Goal: Task Accomplishment & Management: Use online tool/utility

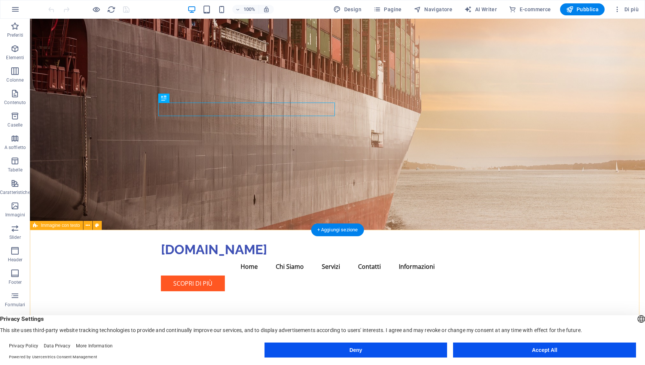
click at [636, 320] on div "English Deutsch" at bounding box center [641, 319] width 10 height 12
click at [486, 327] on div "Privacy Settings This site uses third-party website tracking technologies to pr…" at bounding box center [322, 324] width 645 height 18
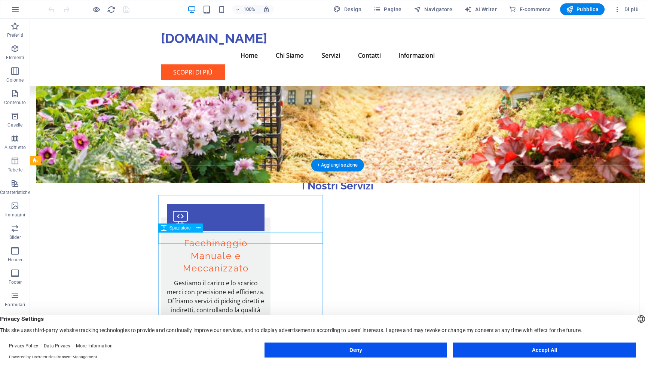
scroll to position [614, 0]
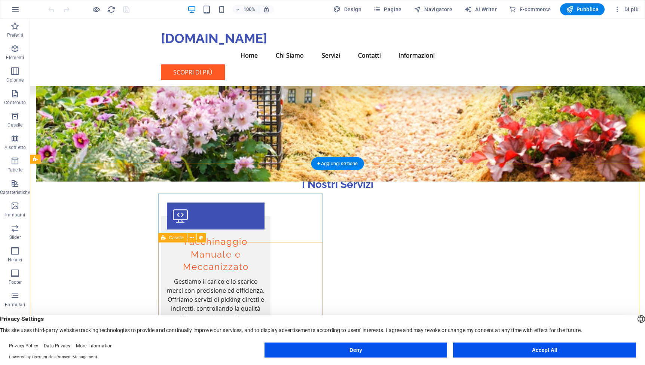
click at [36, 346] on link "Privacy Policy" at bounding box center [23, 345] width 29 height 5
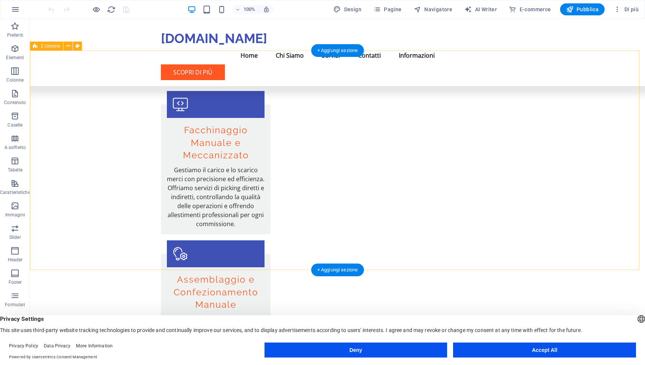
scroll to position [785, 0]
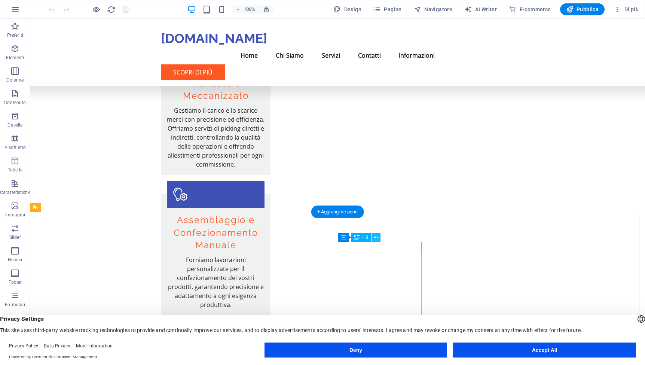
click at [377, 240] on icon at bounding box center [376, 237] width 4 height 8
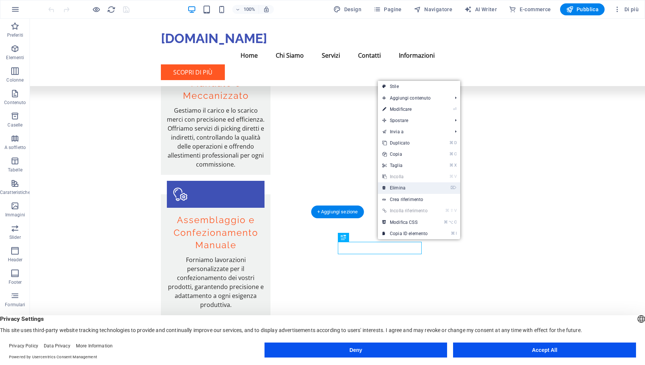
click at [394, 185] on link "⌦ Elimina" at bounding box center [405, 187] width 54 height 11
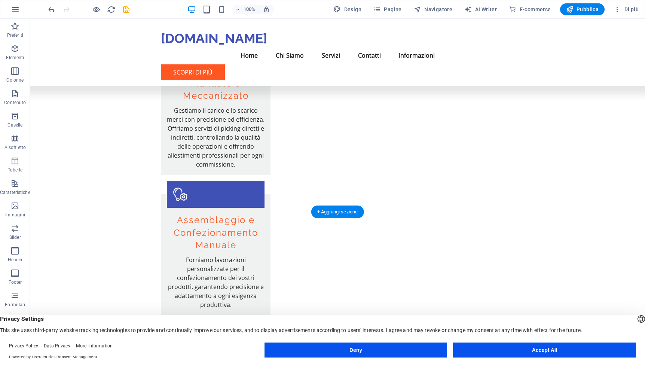
scroll to position [773, 0]
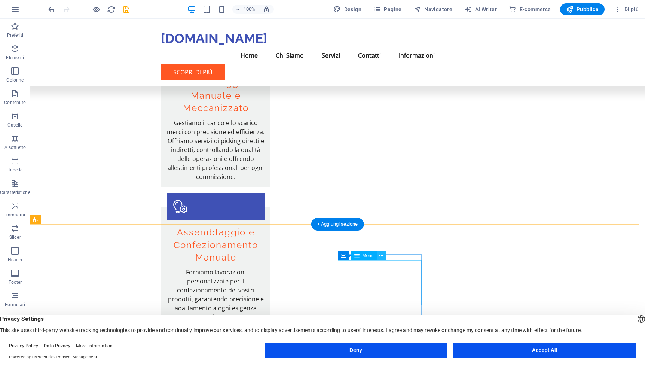
click at [380, 257] on icon at bounding box center [381, 256] width 4 height 8
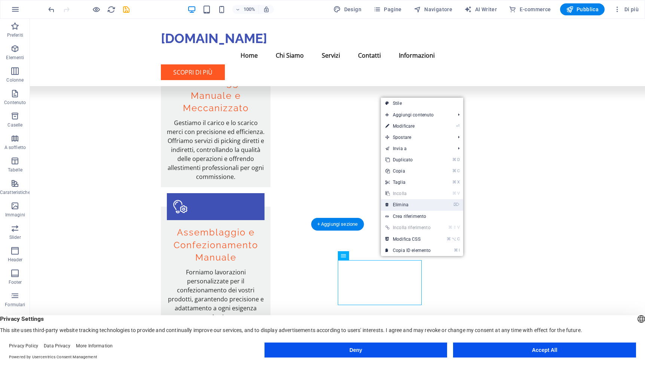
click at [404, 202] on link "⌦ Elimina" at bounding box center [408, 204] width 54 height 11
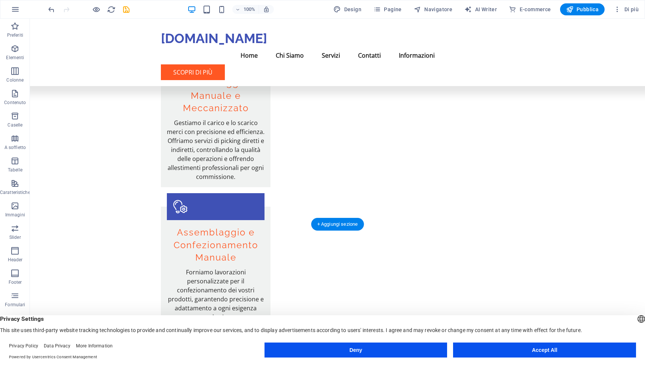
scroll to position [770, 0]
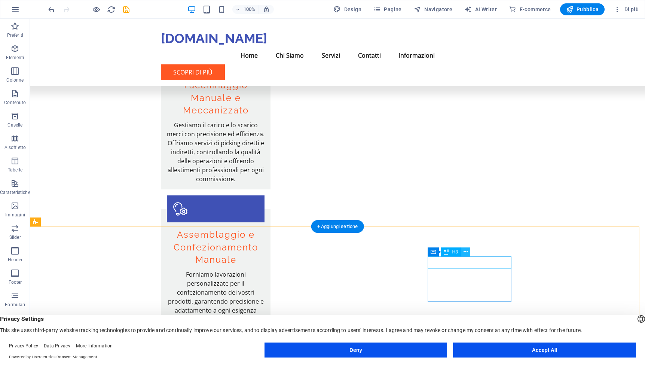
click at [466, 251] on icon at bounding box center [465, 252] width 4 height 8
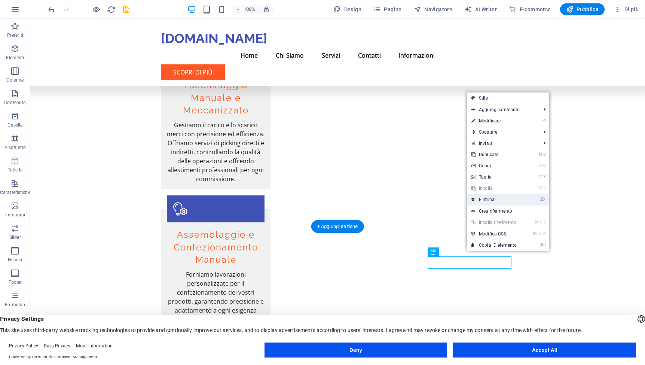
click at [488, 201] on link "⌦ Elimina" at bounding box center [494, 199] width 54 height 11
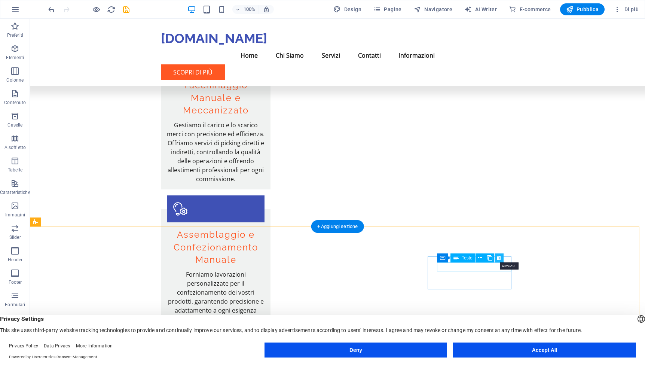
click at [502, 259] on button at bounding box center [498, 257] width 9 height 9
click at [500, 258] on icon at bounding box center [499, 258] width 4 height 8
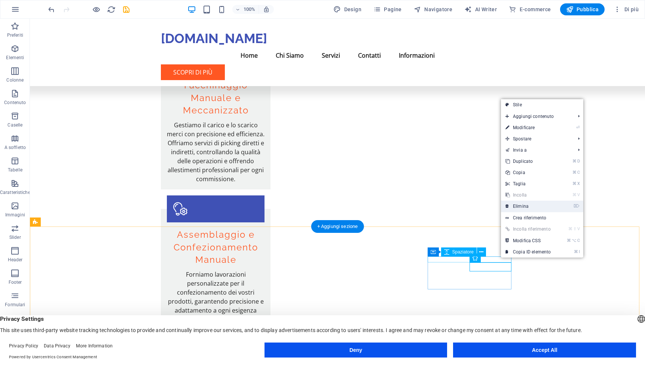
click at [527, 209] on link "⌦ Elimina" at bounding box center [528, 205] width 54 height 11
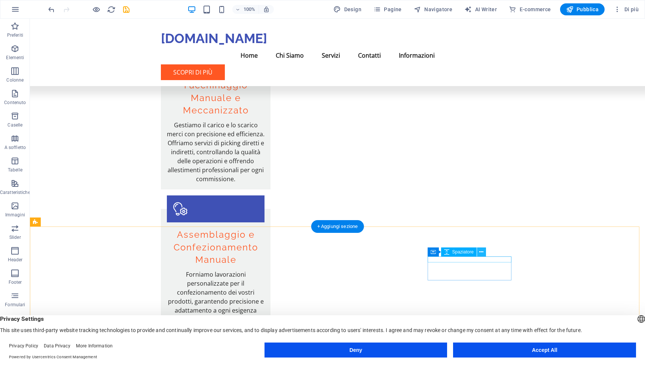
click at [482, 255] on icon at bounding box center [481, 252] width 4 height 8
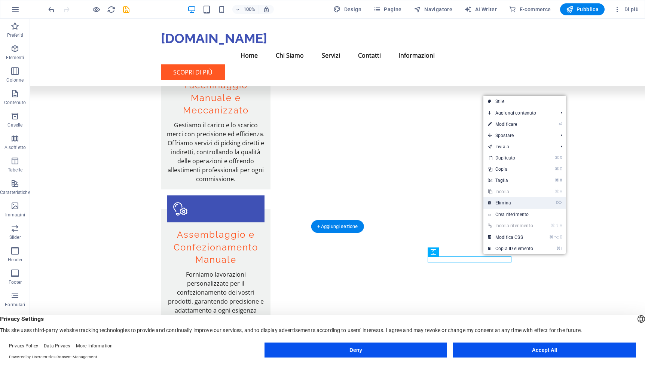
click at [502, 204] on link "⌦ Elimina" at bounding box center [510, 202] width 54 height 11
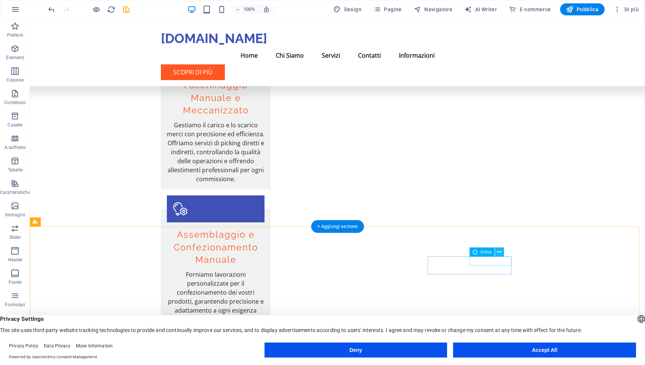
click at [499, 253] on icon at bounding box center [499, 252] width 4 height 8
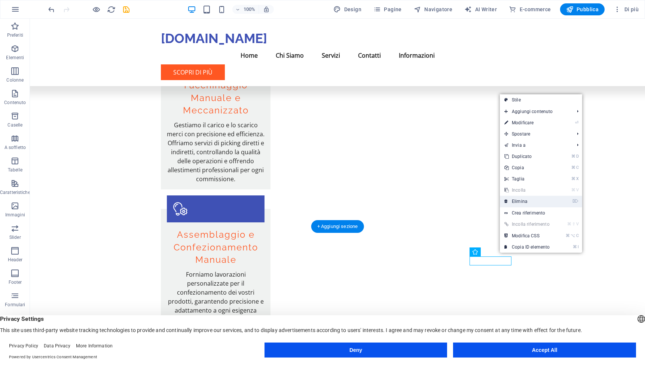
click at [523, 202] on link "⌦ Elimina" at bounding box center [527, 201] width 54 height 11
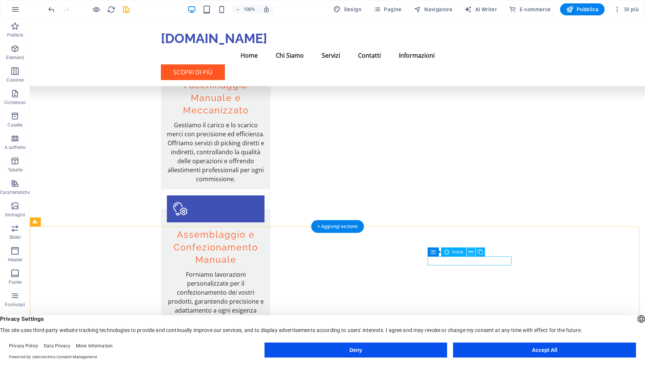
click at [473, 254] on icon at bounding box center [471, 252] width 4 height 8
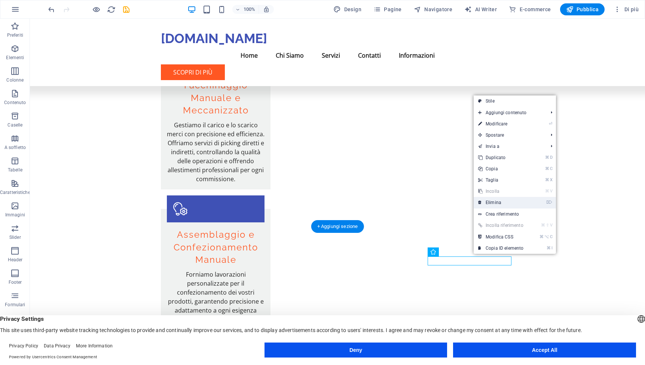
click at [506, 203] on link "⌦ Elimina" at bounding box center [501, 202] width 54 height 11
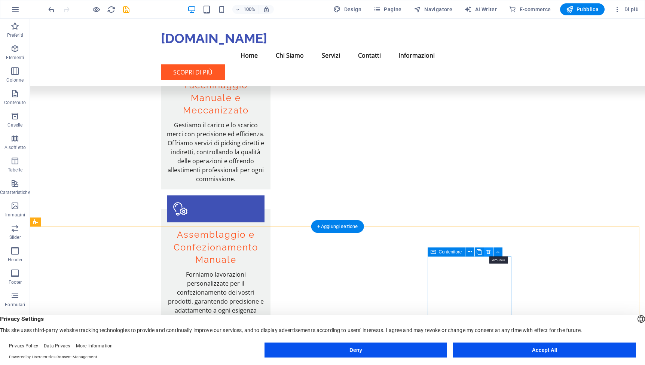
click at [490, 254] on icon at bounding box center [488, 252] width 4 height 8
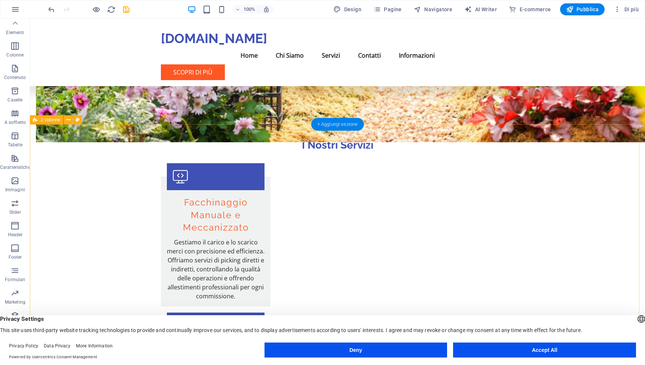
scroll to position [652, 0]
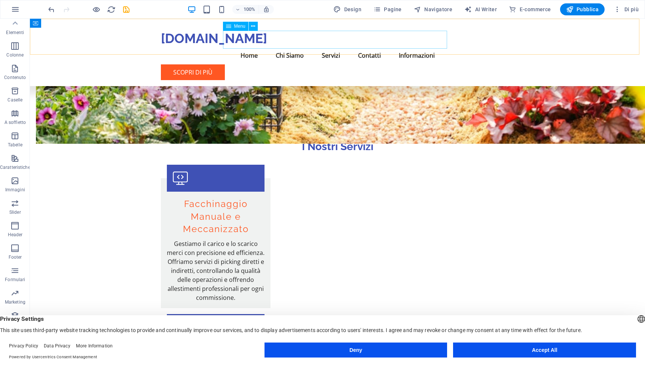
click at [284, 46] on nav "Home Chi Siamo Servizi Contatti Informazioni" at bounding box center [337, 55] width 353 height 18
click at [283, 46] on nav "Home Chi Siamo Servizi Contatti Informazioni" at bounding box center [337, 55] width 353 height 18
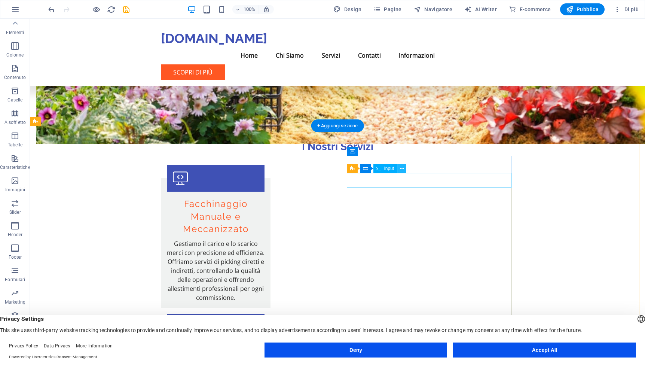
click at [404, 171] on icon at bounding box center [402, 169] width 4 height 8
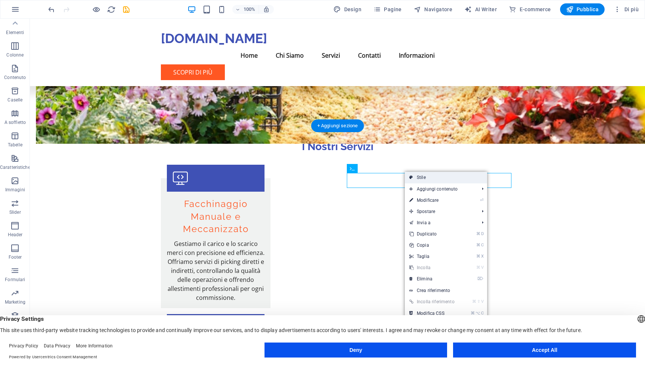
click at [414, 176] on link "Stile" at bounding box center [446, 177] width 82 height 11
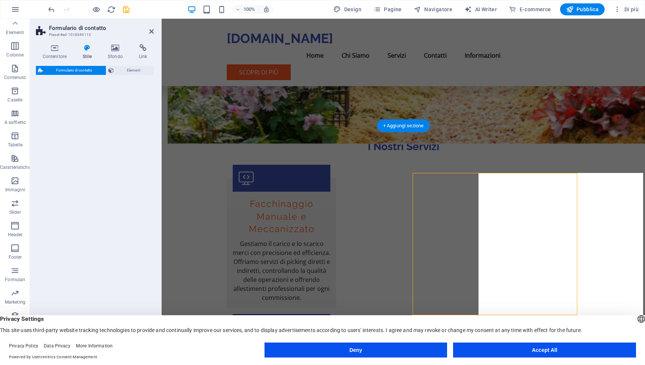
select select "rem"
select select "preset-contact-form-v3-row"
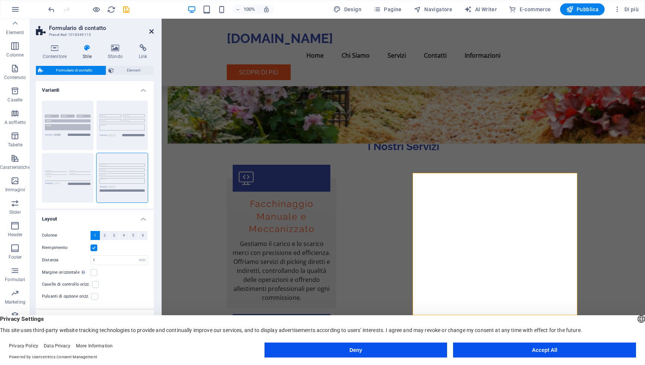
click at [150, 32] on icon at bounding box center [151, 31] width 4 height 6
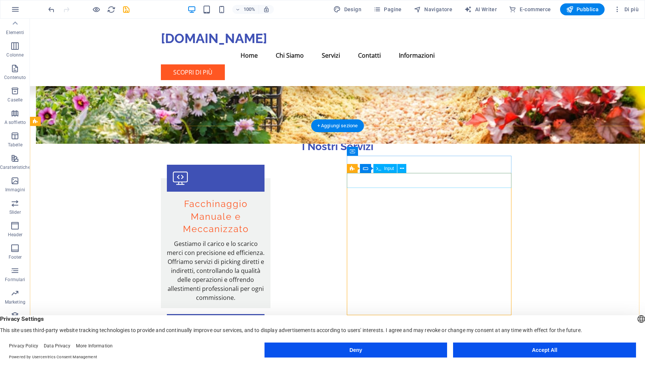
click at [369, 170] on div "Formulario" at bounding box center [378, 168] width 36 height 9
click at [399, 170] on icon at bounding box center [400, 169] width 4 height 8
click at [388, 170] on span "Input" at bounding box center [389, 168] width 10 height 4
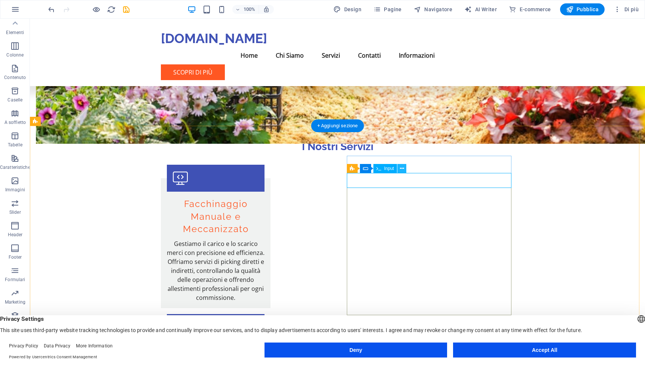
click at [402, 170] on icon at bounding box center [402, 169] width 4 height 8
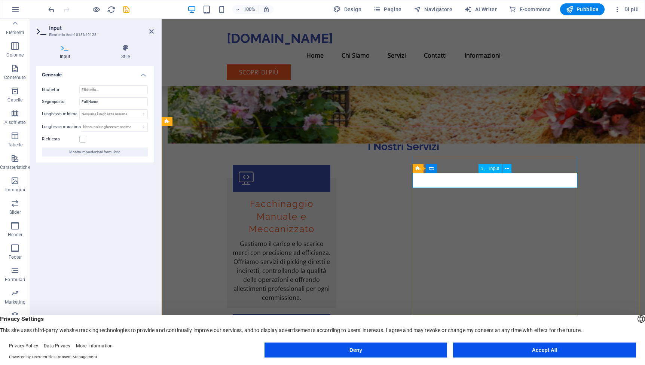
drag, startPoint x: 455, startPoint y: 180, endPoint x: 428, endPoint y: 182, distance: 27.7
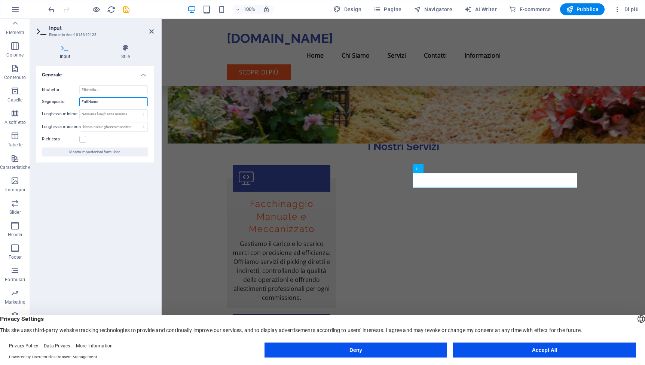
click at [98, 102] on input "Full Name" at bounding box center [113, 101] width 68 height 9
click at [96, 102] on input "Full Name" at bounding box center [113, 101] width 68 height 9
drag, startPoint x: 106, startPoint y: 100, endPoint x: 74, endPoint y: 102, distance: 31.8
click at [74, 102] on div "Segnaposto Full Name" at bounding box center [95, 101] width 106 height 9
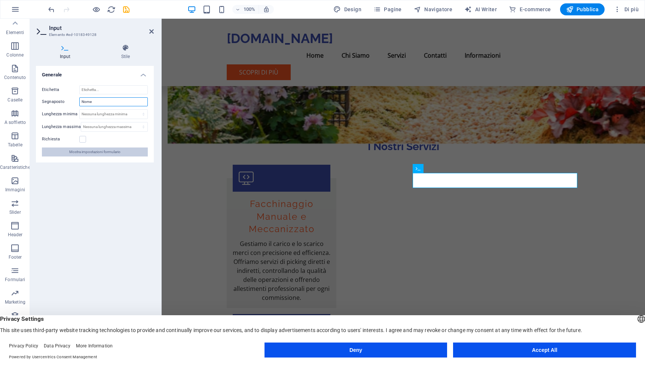
type input "Nome"
click at [95, 151] on span "Mostra impostazioni formulario" at bounding box center [94, 151] width 51 height 9
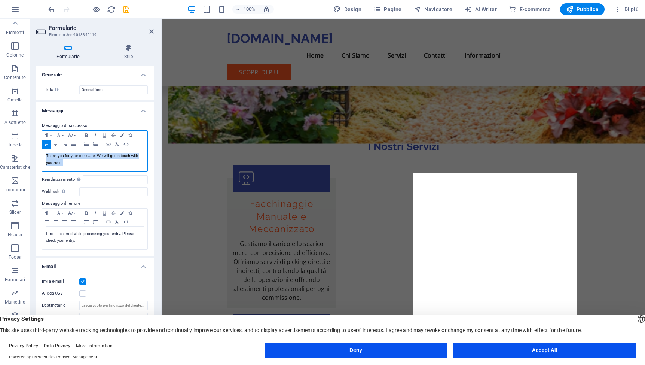
drag, startPoint x: 72, startPoint y: 162, endPoint x: 45, endPoint y: 156, distance: 27.8
click at [45, 156] on div "Thank you for your message. We will get in touch with you soon!" at bounding box center [94, 160] width 105 height 22
click at [50, 157] on p "Thank you for your message. We will get in touch with you soon!" at bounding box center [95, 159] width 98 height 13
drag, startPoint x: 45, startPoint y: 156, endPoint x: 67, endPoint y: 161, distance: 23.0
click at [67, 161] on div "Thank you for your message. We will get in touch with you soon!" at bounding box center [94, 160] width 105 height 22
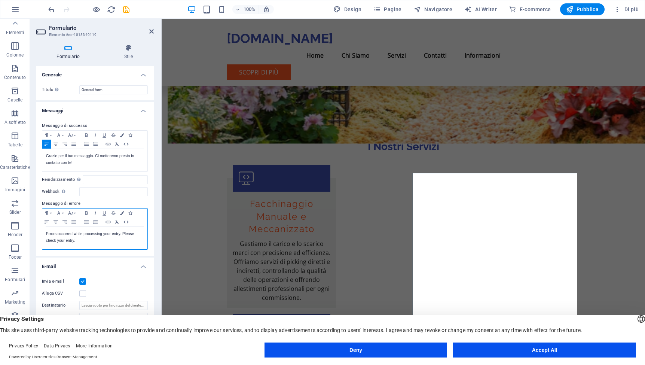
click at [60, 236] on p "Errors occurred while processing your entry. Please check your entry." at bounding box center [95, 236] width 98 height 13
click at [59, 236] on p "Errors occurred while processing your entry. Please check your entry." at bounding box center [95, 236] width 98 height 13
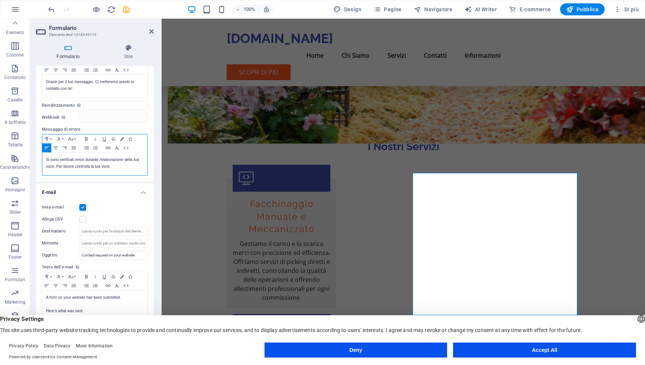
scroll to position [83, 0]
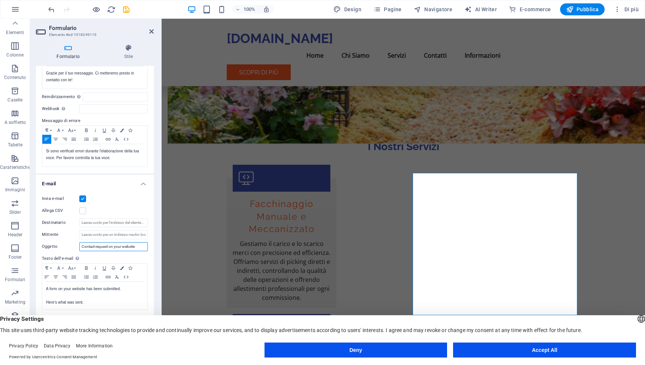
click at [85, 248] on input "Contact request on your website" at bounding box center [113, 246] width 68 height 9
click at [85, 249] on input "Contact request on your website" at bounding box center [113, 246] width 68 height 9
click at [106, 246] on input "Richiesta di contatto sul tuo sito web" at bounding box center [113, 246] width 68 height 9
drag, startPoint x: 121, startPoint y: 246, endPoint x: 117, endPoint y: 246, distance: 4.1
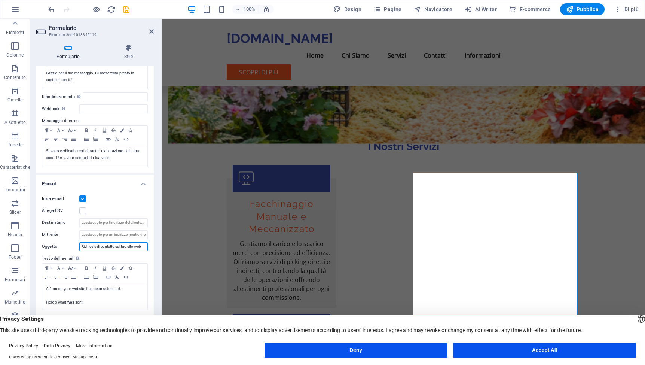
click at [117, 246] on input "Richiesta di contatto sul tuo sito web" at bounding box center [113, 246] width 68 height 9
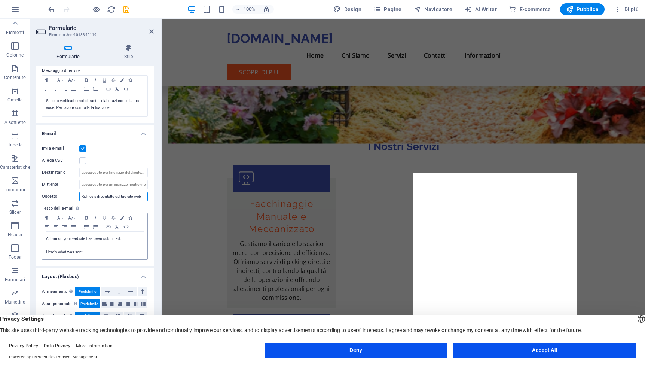
scroll to position [135, 0]
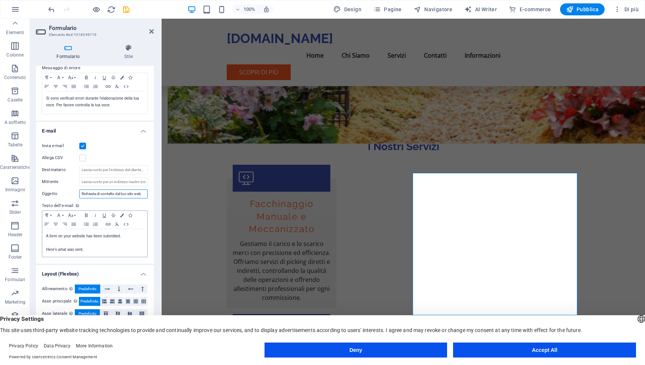
type input "Richiesta di contatto dal tuo sito web"
drag, startPoint x: 99, startPoint y: 247, endPoint x: 45, endPoint y: 236, distance: 55.4
click at [45, 236] on div "A form on your website has been submitted. Here's what was sent." at bounding box center [94, 243] width 105 height 28
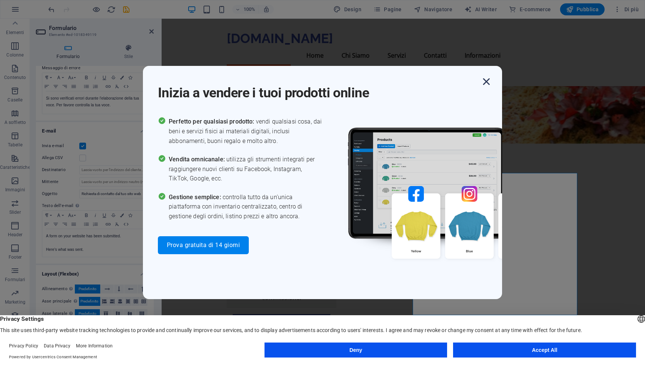
click at [485, 81] on icon "button" at bounding box center [485, 81] width 13 height 13
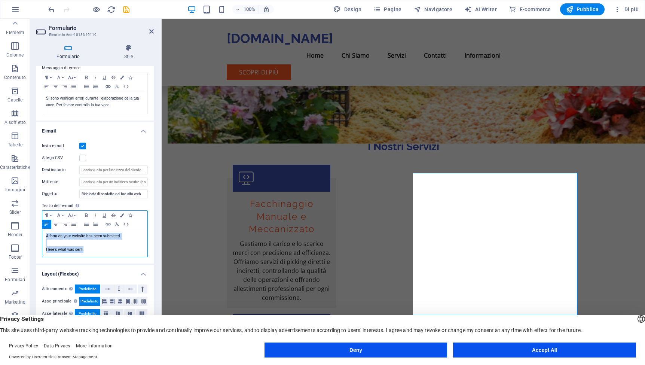
drag, startPoint x: 94, startPoint y: 251, endPoint x: 30, endPoint y: 230, distance: 67.5
click at [30, 230] on div "Formulario Stile Generale Titolo Definisci un nome per il formulario. General f…" at bounding box center [95, 195] width 130 height 315
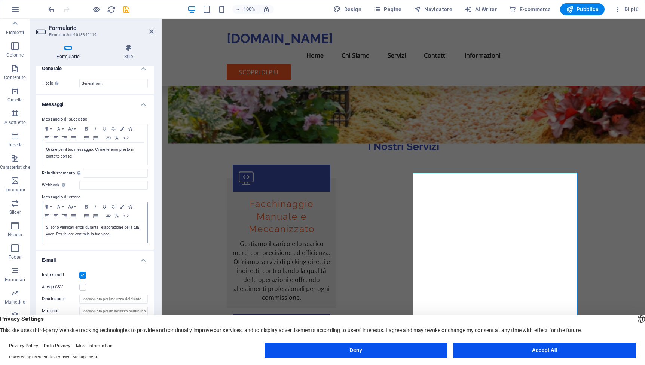
scroll to position [0, 0]
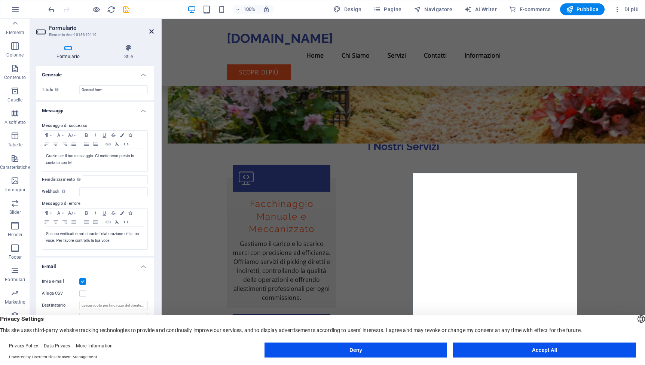
click at [149, 32] on icon at bounding box center [151, 31] width 4 height 6
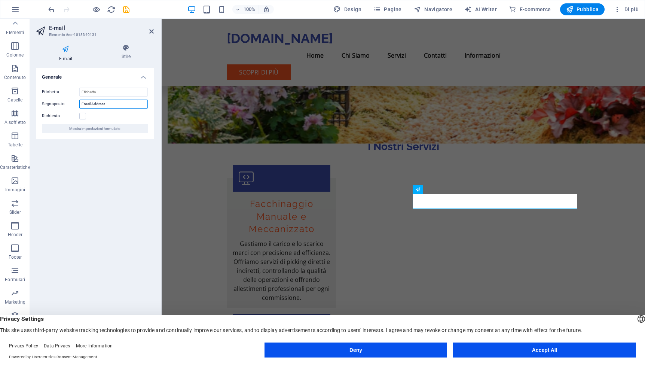
click at [112, 102] on input "Email Address" at bounding box center [113, 103] width 68 height 9
type input "Email"
click at [151, 33] on icon at bounding box center [151, 31] width 4 height 6
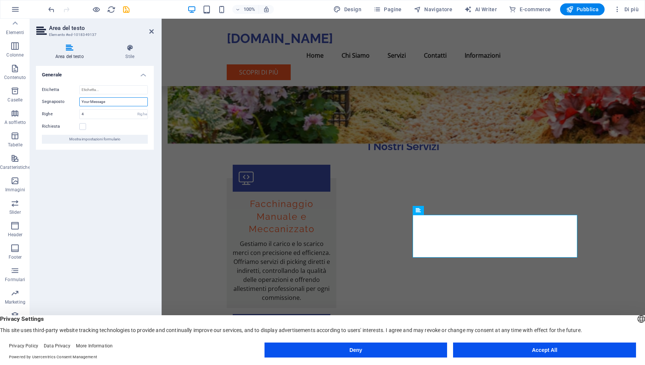
drag, startPoint x: 108, startPoint y: 100, endPoint x: 59, endPoint y: 100, distance: 48.2
click at [59, 100] on div "Segnaposto Your Message" at bounding box center [95, 101] width 106 height 9
type input "Richiesta"
click at [151, 31] on icon at bounding box center [151, 31] width 4 height 6
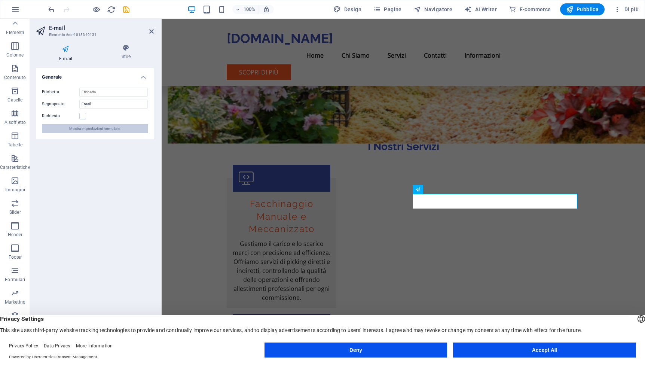
click at [96, 131] on span "Mostra impostazioni formulario" at bounding box center [94, 128] width 51 height 9
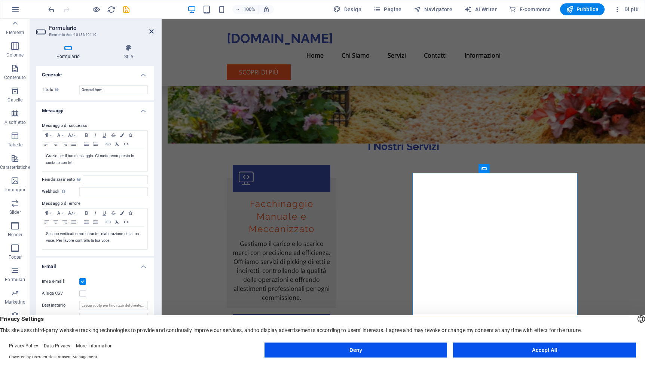
click at [150, 33] on icon at bounding box center [151, 31] width 4 height 6
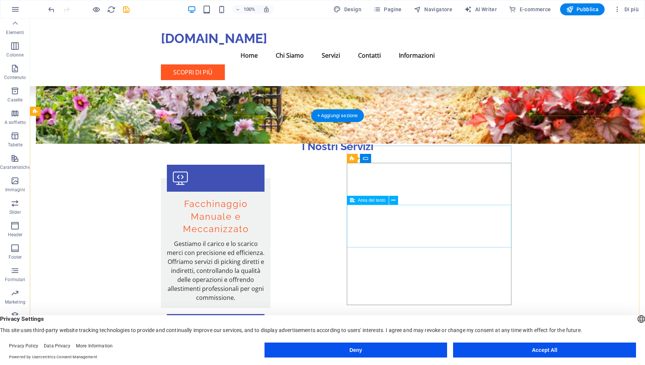
scroll to position [662, 0]
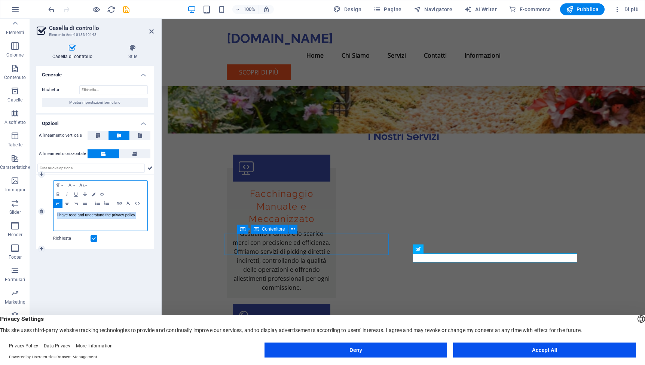
drag, startPoint x: 138, startPoint y: 215, endPoint x: 37, endPoint y: 216, distance: 100.2
click at [37, 216] on div "1 Paragraph Format Normal Heading 1 Heading 2 Heading 3 Heading 4 Heading 5 Hea…" at bounding box center [95, 211] width 118 height 74
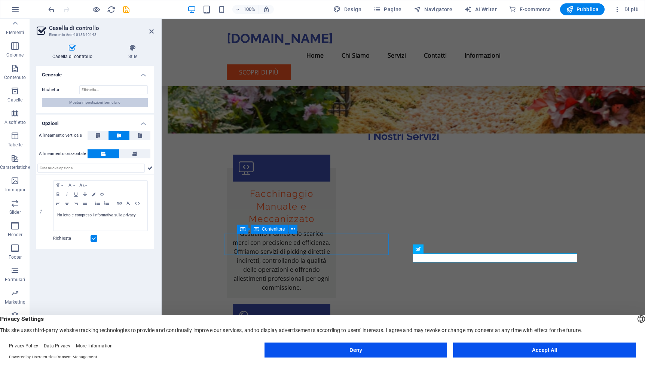
click at [79, 102] on span "Mostra impostazioni formulario" at bounding box center [94, 102] width 51 height 9
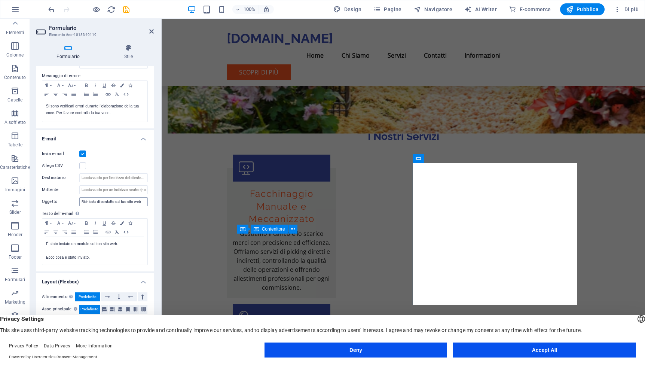
scroll to position [137, 0]
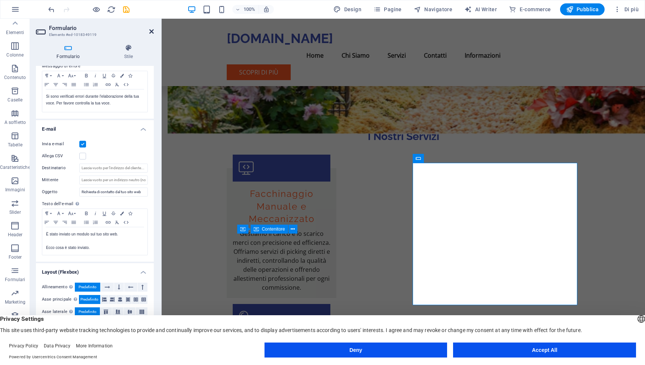
click at [150, 30] on icon at bounding box center [151, 31] width 4 height 6
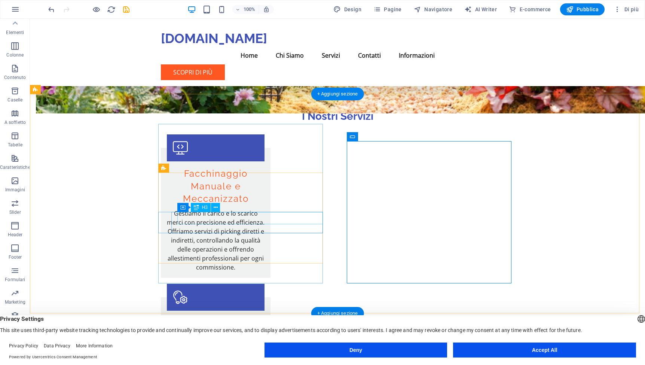
scroll to position [693, 0]
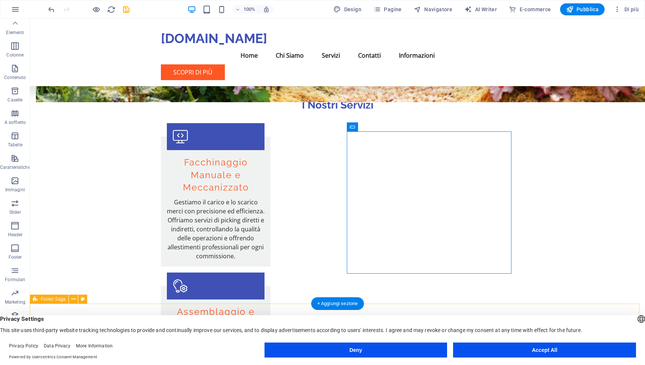
click at [68, 331] on div "Privacy Settings This site uses third-party website tracking technologies to pr…" at bounding box center [322, 324] width 645 height 18
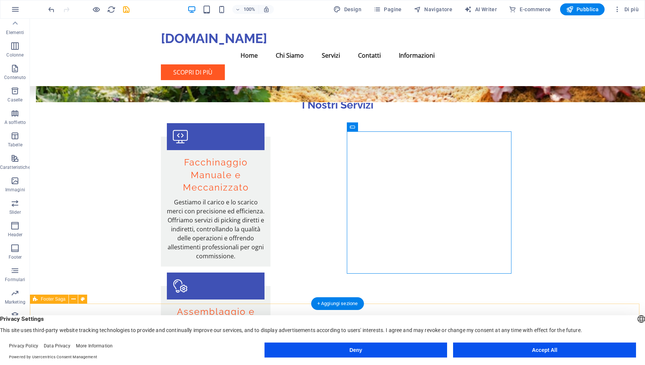
click at [68, 331] on div "Privacy Settings This site uses third-party website tracking technologies to pr…" at bounding box center [322, 324] width 645 height 18
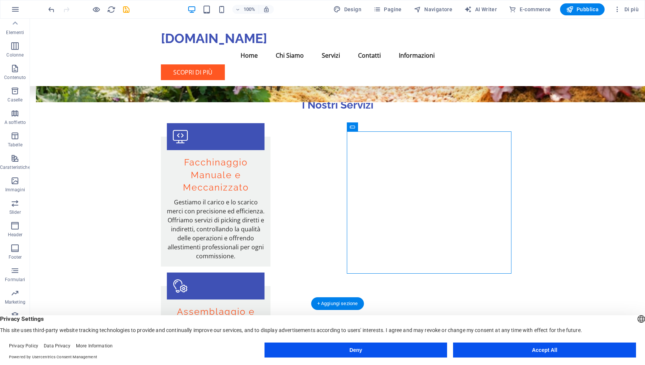
click at [636, 321] on div "English Deutsch" at bounding box center [641, 319] width 10 height 12
click at [600, 339] on li "Deutsch" at bounding box center [600, 345] width 84 height 18
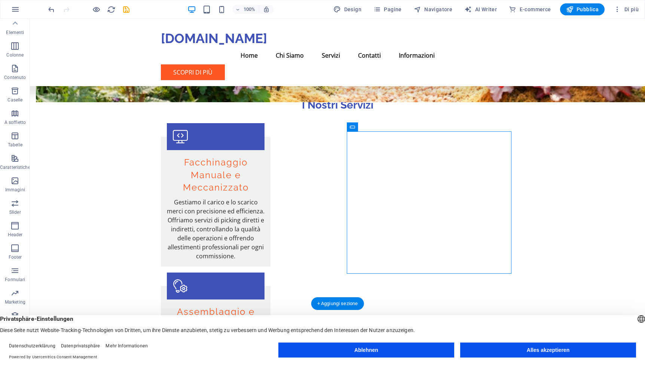
click at [636, 320] on div "Deutsch English" at bounding box center [641, 319] width 10 height 12
click at [599, 336] on li "English" at bounding box center [600, 345] width 84 height 18
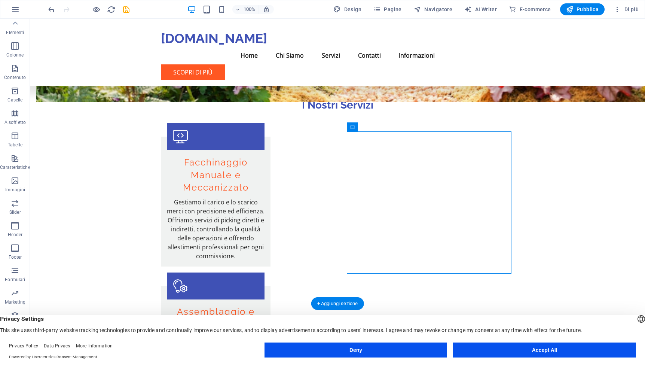
click at [235, 326] on div "Privacy Settings This site uses third-party website tracking technologies to pr…" at bounding box center [322, 324] width 645 height 18
click at [94, 345] on link "More Information" at bounding box center [94, 345] width 37 height 5
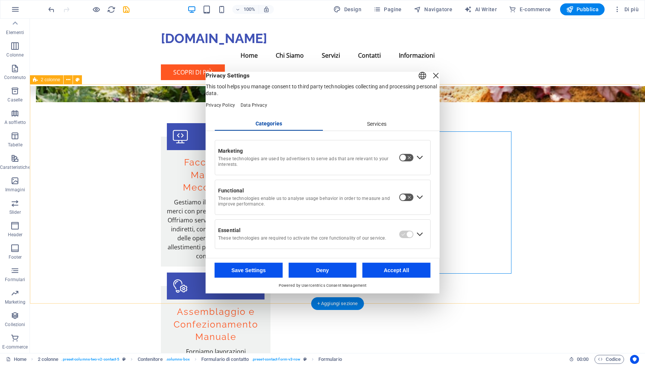
click at [417, 82] on div "English Deutsch" at bounding box center [422, 76] width 10 height 12
click at [424, 82] on li "English" at bounding box center [395, 83] width 84 height 18
click at [431, 80] on div "Close Layer" at bounding box center [436, 75] width 10 height 10
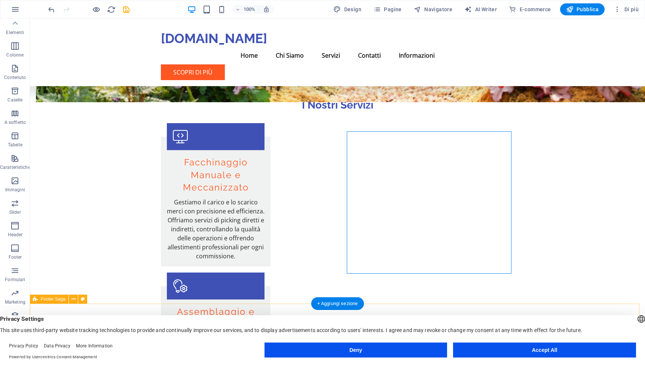
click at [42, 330] on div "Privacy Settings This site uses third-party website tracking technologies to pr…" at bounding box center [322, 324] width 645 height 18
click at [53, 300] on span "Footer Saga" at bounding box center [53, 299] width 25 height 4
click at [74, 300] on icon at bounding box center [73, 299] width 4 height 8
click at [109, 329] on div "Privacy Settings This site uses third-party website tracking technologies to pr…" at bounding box center [322, 324] width 645 height 18
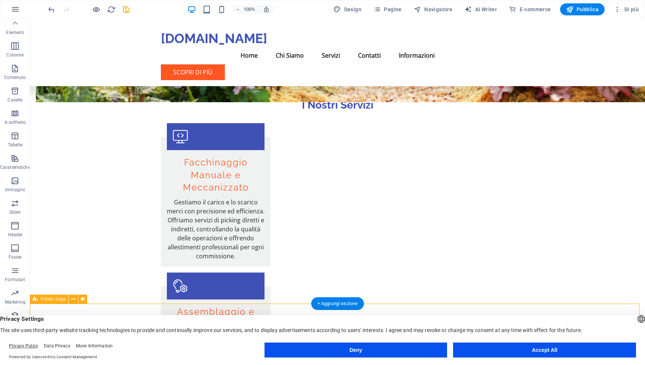
click at [29, 347] on link "Privacy Policy" at bounding box center [23, 345] width 29 height 5
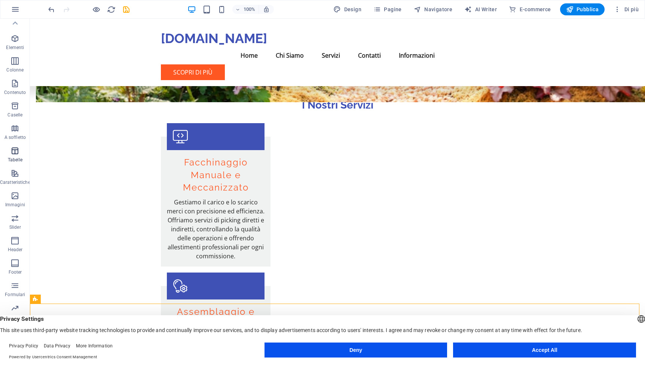
scroll to position [21, 0]
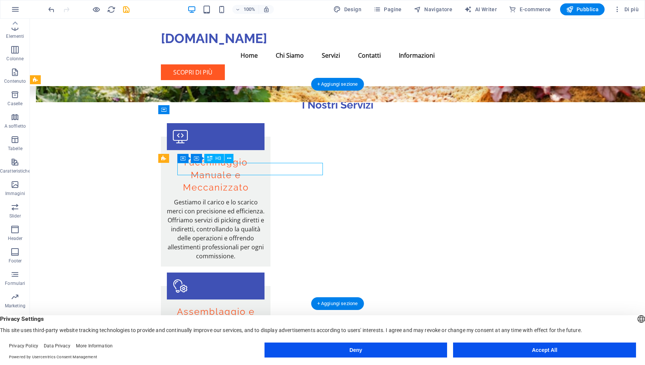
drag, startPoint x: 225, startPoint y: 169, endPoint x: 93, endPoint y: 170, distance: 132.0
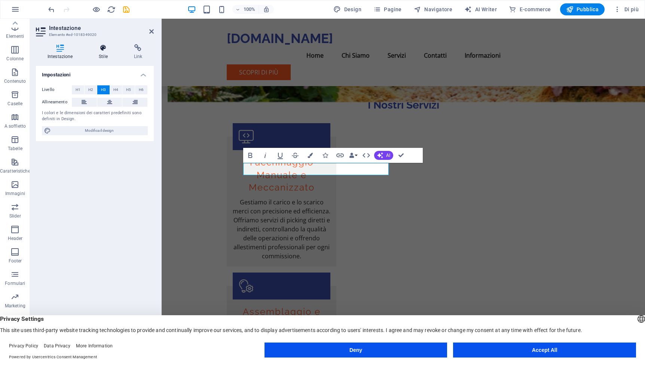
click at [102, 49] on icon at bounding box center [103, 47] width 32 height 7
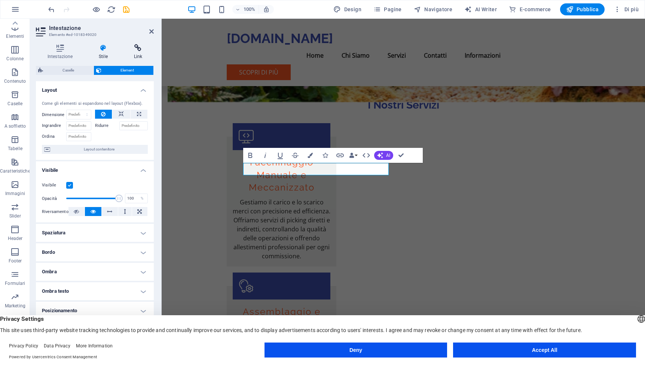
click at [141, 47] on icon at bounding box center [137, 47] width 31 height 7
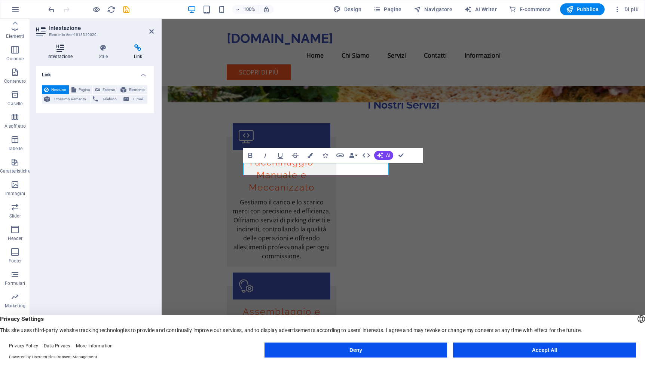
click at [56, 50] on icon at bounding box center [60, 47] width 48 height 7
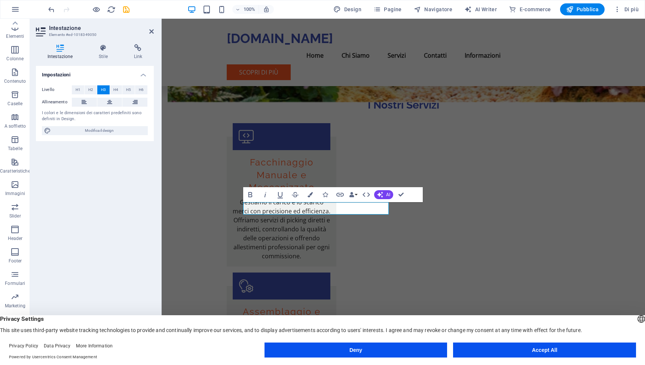
click at [109, 191] on div "Impostazioni Livello H1 H2 H3 H4 H5 H6 Allineamento I colori e le dimensioni de…" at bounding box center [95, 206] width 118 height 281
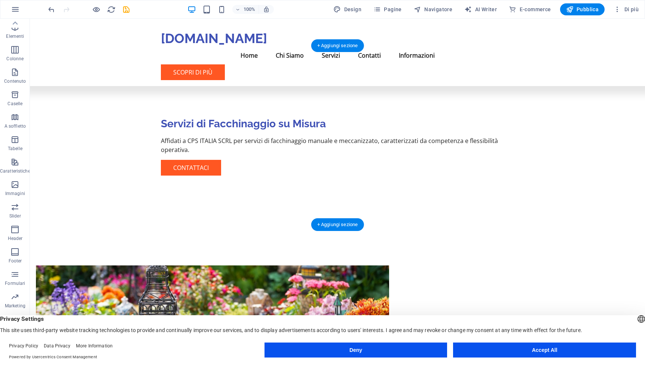
scroll to position [184, 0]
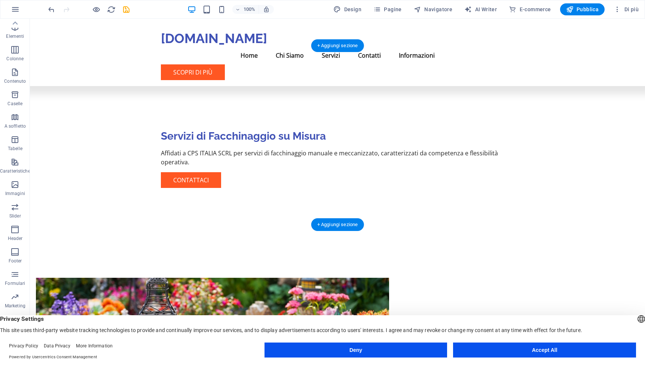
click at [246, 278] on figure at bounding box center [212, 337] width 353 height 119
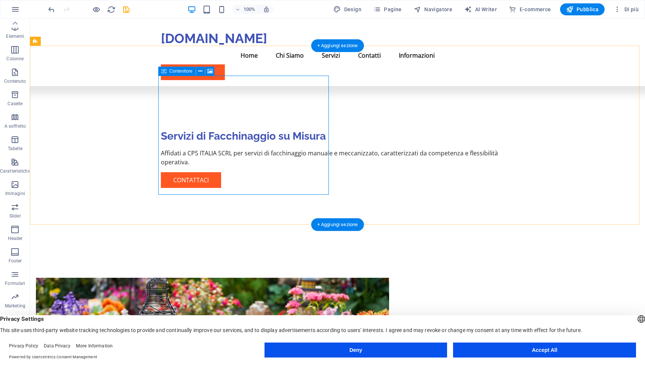
click at [206, 74] on button at bounding box center [209, 71] width 9 height 9
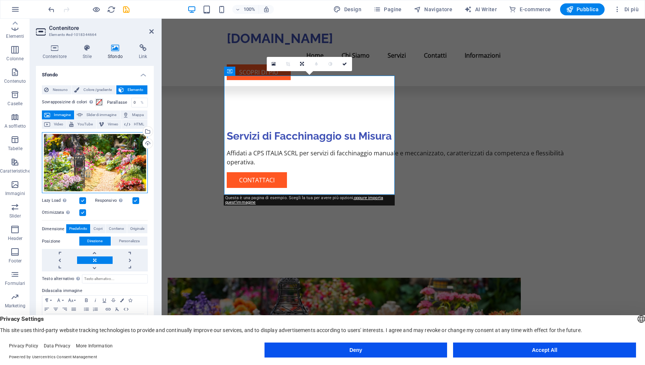
click at [98, 172] on div "Trascina qui i file, fai clic per sceglierli o selezionali da File o dalle nost…" at bounding box center [95, 162] width 106 height 61
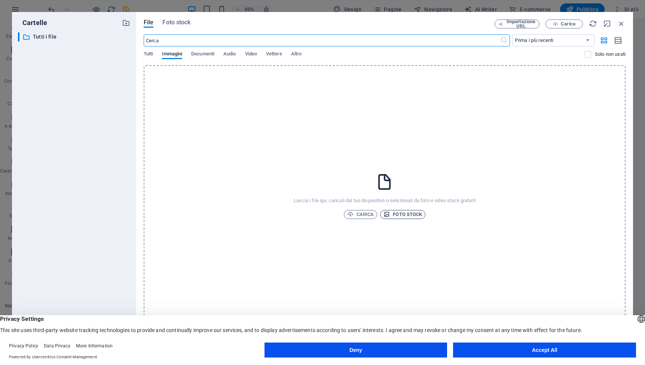
click at [407, 214] on span "Foto stock" at bounding box center [402, 214] width 39 height 9
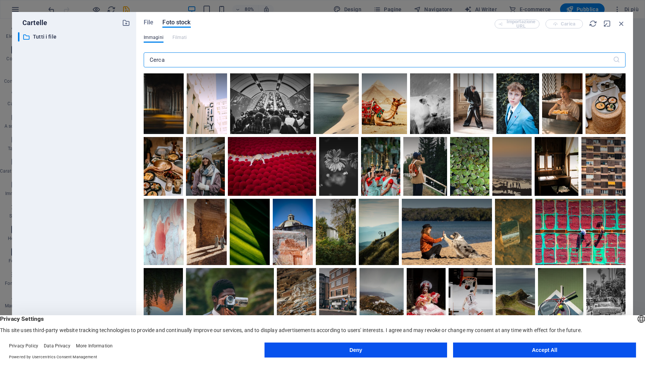
click at [181, 59] on input "text" at bounding box center [378, 59] width 469 height 15
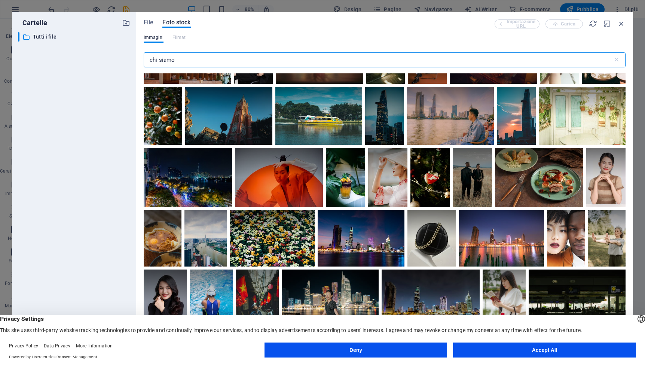
scroll to position [719, 0]
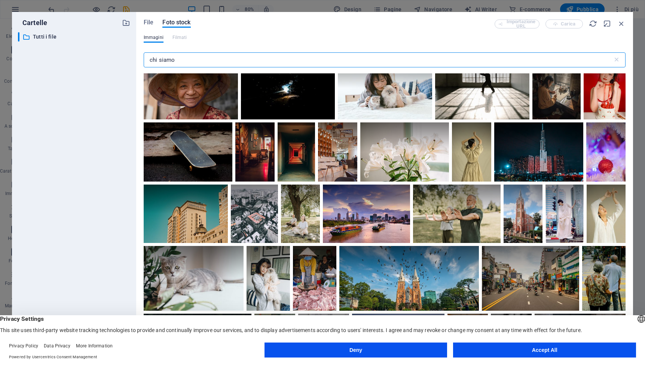
click at [150, 60] on input "chi siamo" at bounding box center [378, 59] width 469 height 15
click at [160, 60] on input "chi siamo" at bounding box center [378, 59] width 469 height 15
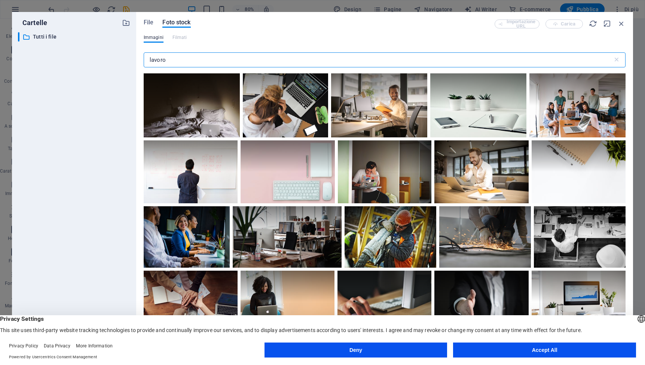
drag, startPoint x: 181, startPoint y: 61, endPoint x: 138, endPoint y: 59, distance: 43.4
click at [138, 59] on div "File Foto stock Importazione URL Carica Immagini Filmati lavoro ​ Tutti i file …" at bounding box center [384, 182] width 497 height 341
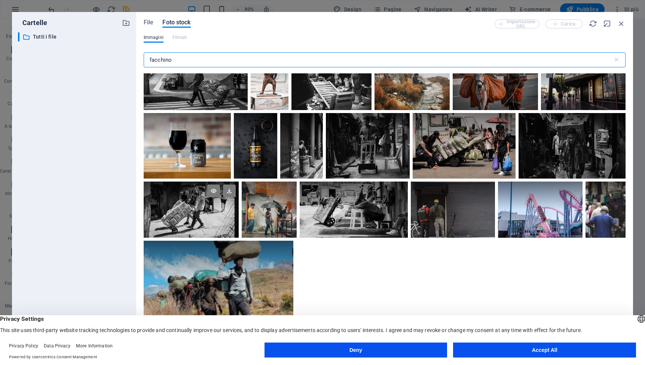
scroll to position [482, 0]
click at [524, 347] on button "Accept All" at bounding box center [544, 349] width 183 height 15
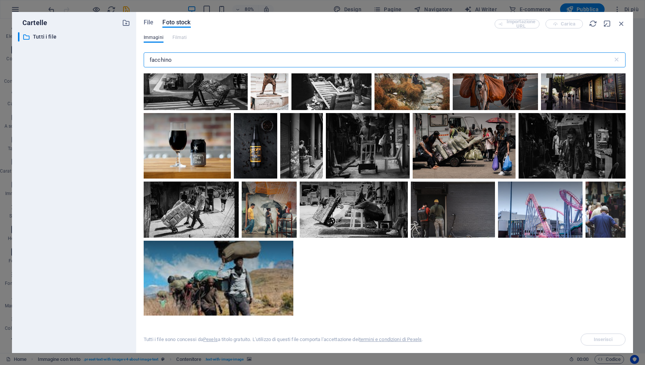
drag, startPoint x: 196, startPoint y: 60, endPoint x: 144, endPoint y: 62, distance: 51.7
click at [144, 62] on input "facchino" at bounding box center [378, 59] width 469 height 15
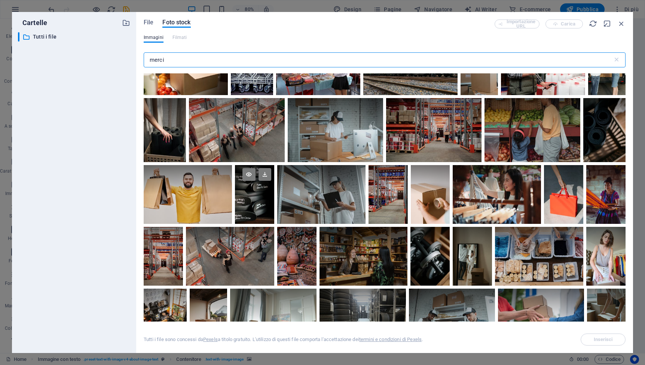
scroll to position [250, 0]
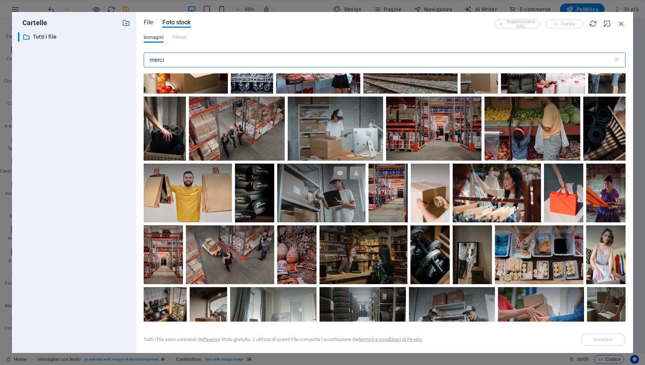
type input "merci"
click at [354, 172] on icon at bounding box center [356, 172] width 13 height 13
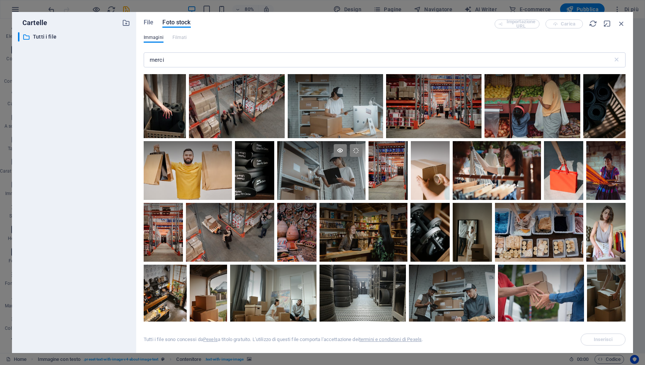
scroll to position [274, 0]
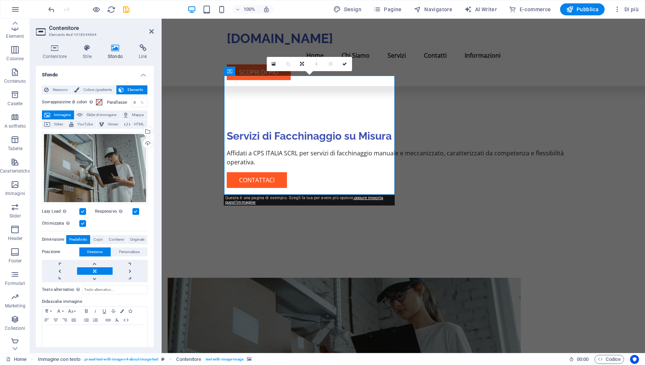
click at [329, 278] on figure at bounding box center [344, 337] width 353 height 119
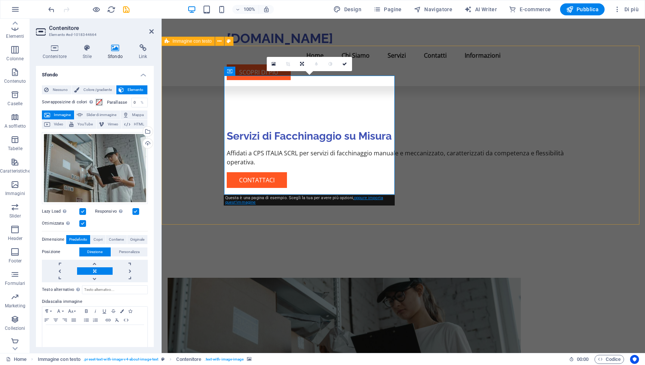
click at [369, 200] on link "oppure importa quest'immagine" at bounding box center [304, 199] width 158 height 9
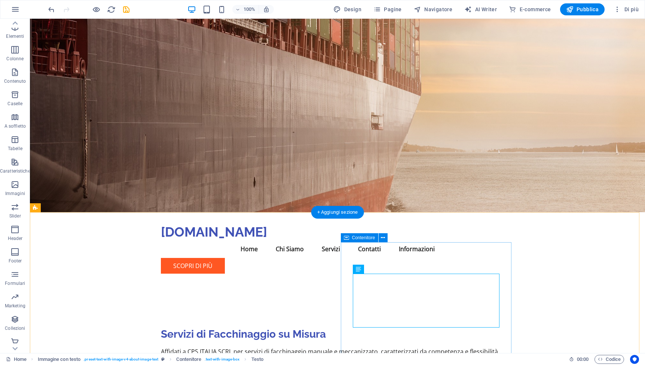
scroll to position [4, 0]
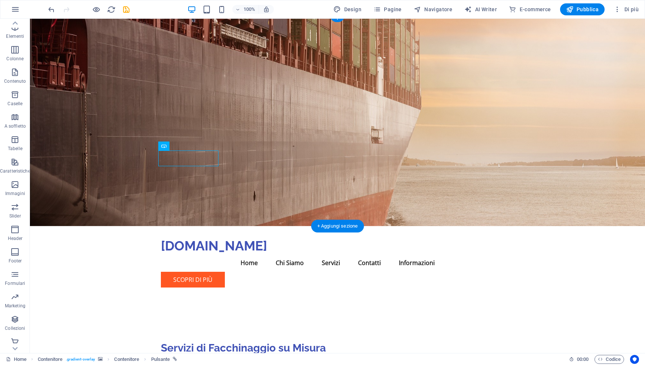
scroll to position [0, 0]
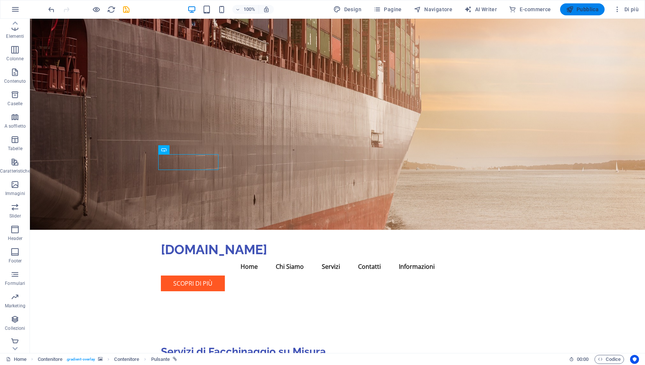
click at [586, 11] on span "Pubblica" at bounding box center [582, 9] width 33 height 7
checkbox input "false"
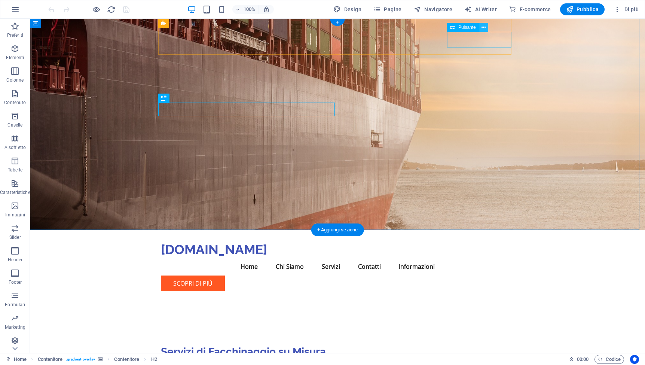
click at [485, 26] on icon at bounding box center [483, 28] width 4 height 8
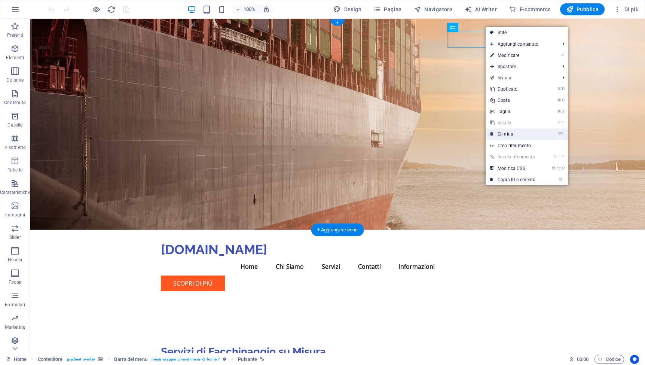
click at [502, 132] on link "⌦ Elimina" at bounding box center [512, 133] width 54 height 11
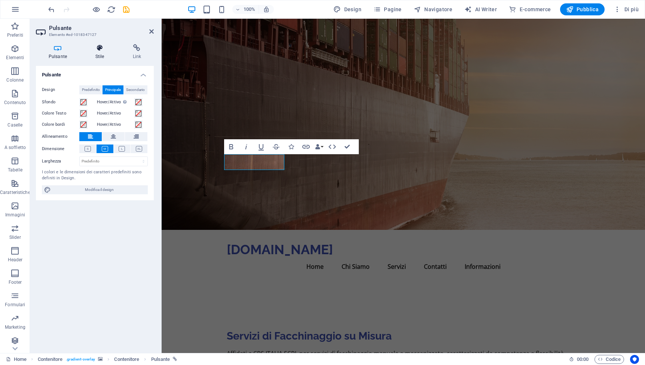
click at [97, 49] on icon at bounding box center [100, 47] width 34 height 7
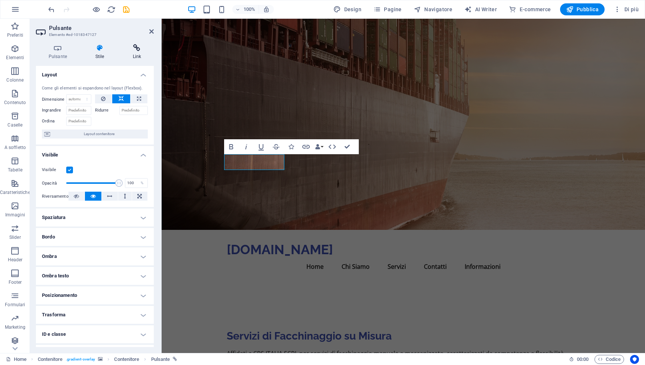
click at [140, 50] on icon at bounding box center [137, 47] width 34 height 7
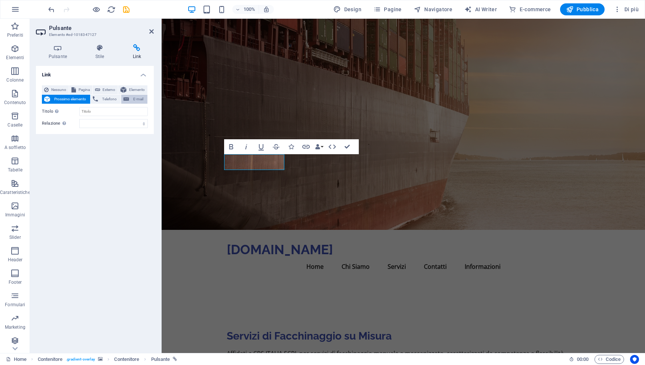
click at [134, 96] on span "E-mail" at bounding box center [138, 99] width 14 height 9
click at [75, 99] on span "Prossimo elemento" at bounding box center [70, 99] width 36 height 9
click at [82, 125] on input "Titolo Descrizione aggiuntiva del link, non dovrebbe essere la stessa del testo…" at bounding box center [113, 126] width 68 height 9
click at [77, 89] on button "Pagina" at bounding box center [80, 89] width 23 height 9
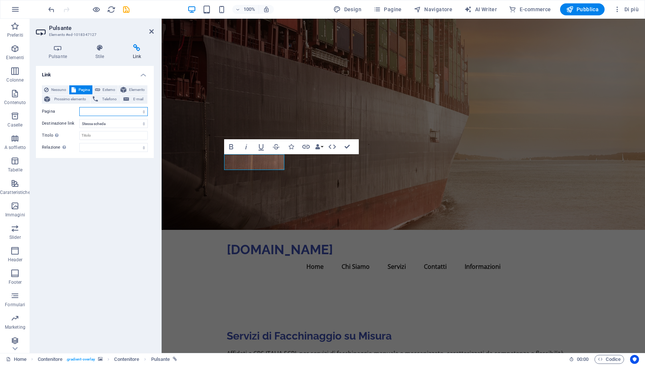
select select "0"
click at [127, 89] on button "Elemento" at bounding box center [132, 89] width 29 height 9
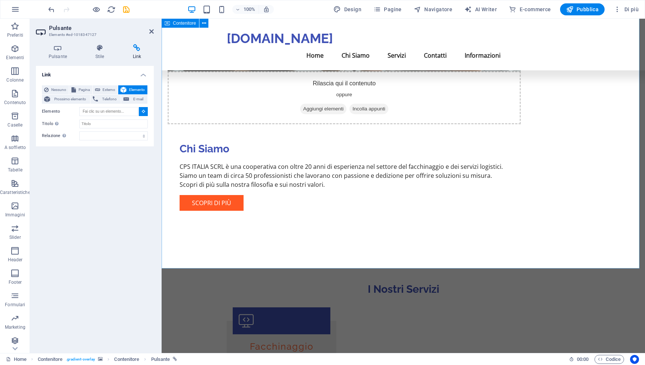
scroll to position [576, 0]
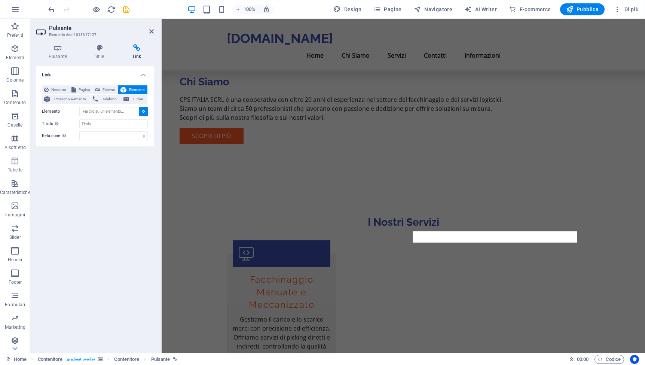
type input "#ed-1018349101"
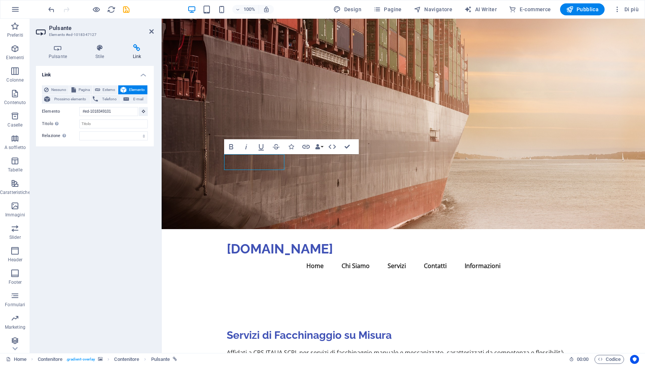
scroll to position [0, 0]
click at [150, 31] on icon at bounding box center [151, 31] width 4 height 6
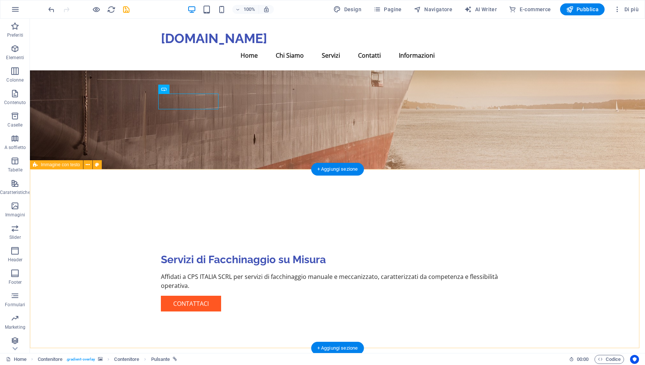
scroll to position [71, 0]
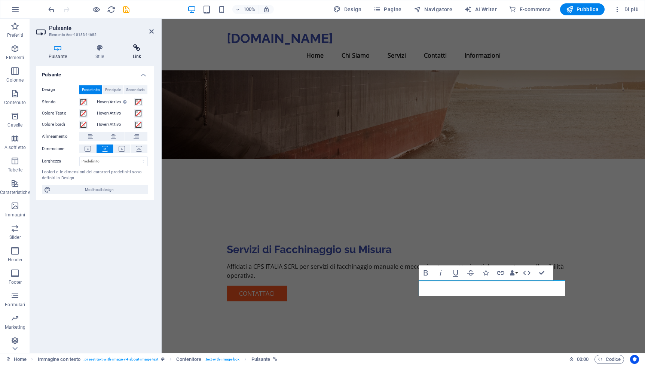
click at [134, 48] on icon at bounding box center [137, 47] width 34 height 7
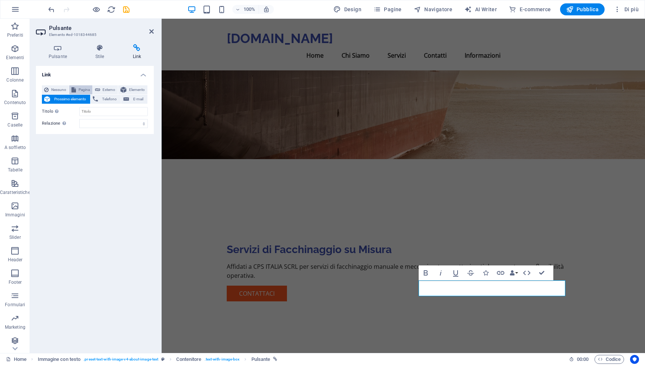
click at [87, 89] on span "Pagina" at bounding box center [84, 89] width 12 height 9
select select
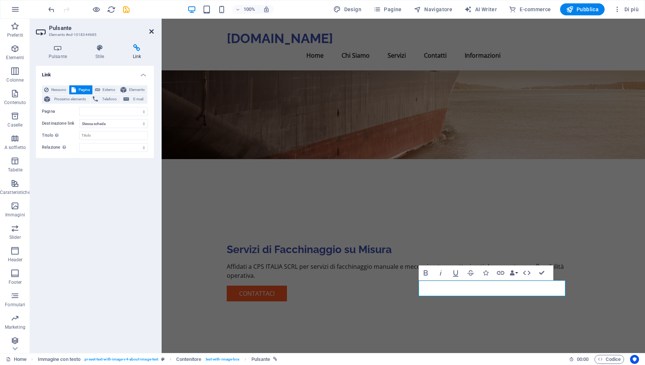
click at [151, 31] on icon at bounding box center [151, 31] width 4 height 6
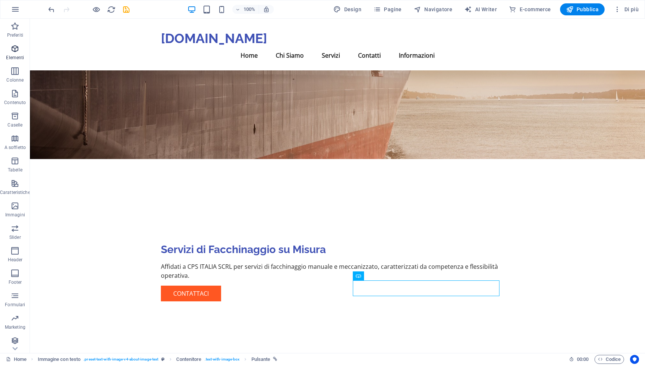
click at [15, 50] on icon "button" at bounding box center [14, 48] width 9 height 9
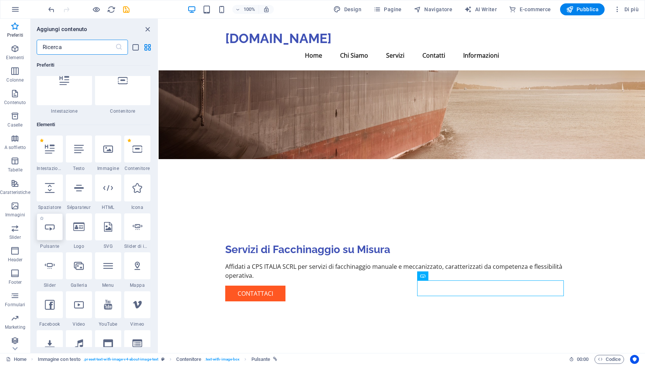
scroll to position [0, 0]
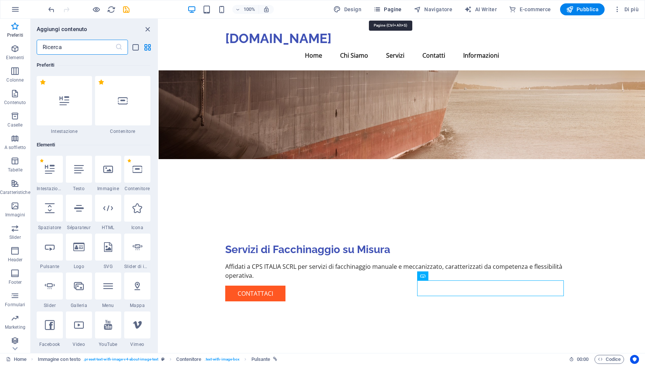
click at [395, 8] on span "Pagine" at bounding box center [387, 9] width 28 height 7
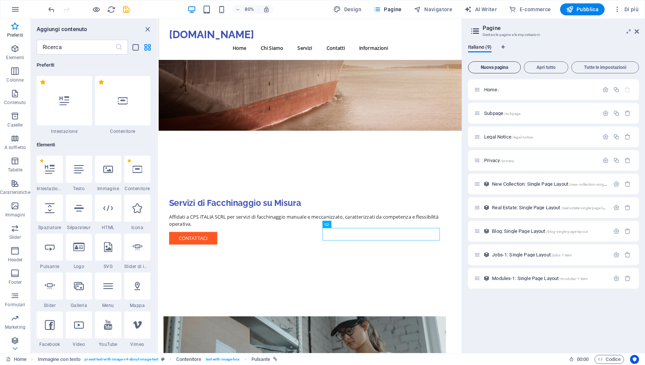
click at [496, 68] on span "Nuova pagina" at bounding box center [494, 67] width 46 height 4
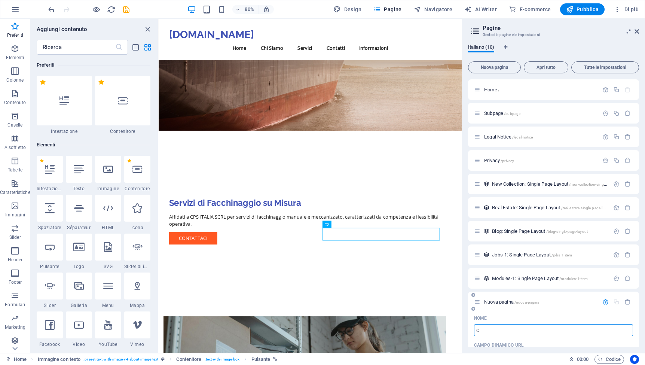
type input "Ch"
type input "/c"
type input "Chi"
type input "/chi"
type input "Chi S"
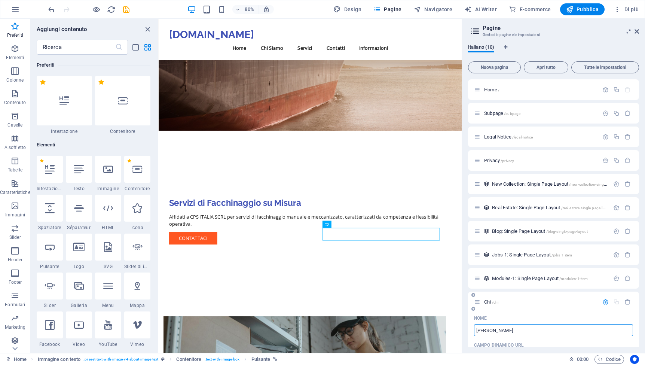
type input "/chi-s"
type input "Chi Siamo"
type input "/chi-siamo"
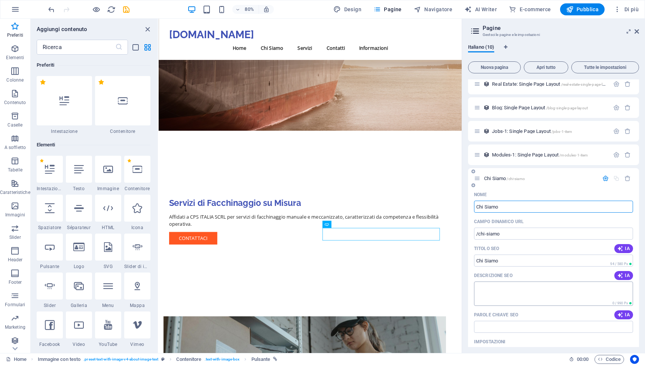
scroll to position [125, 0]
click at [513, 293] on textarea "Descrizione SEO" at bounding box center [553, 292] width 159 height 24
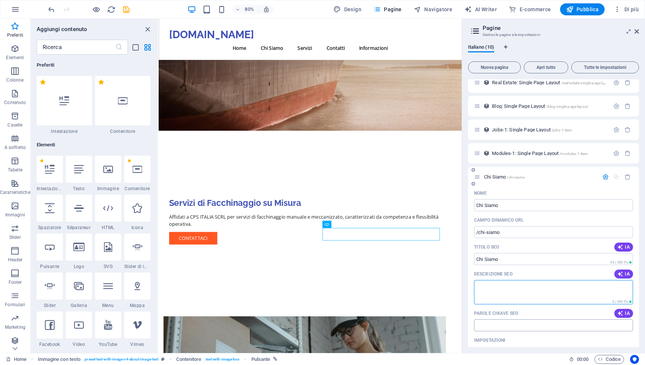
click at [508, 327] on input "Parole chiave SEO" at bounding box center [553, 325] width 159 height 12
paste input "Facchinaggio manuale e meccanizzato"
paste input "Assemblaggio e confezionamento manuale:"
drag, startPoint x: 585, startPoint y: 326, endPoint x: 633, endPoint y: 327, distance: 48.3
click at [633, 327] on div "Nome Chi Siamo ​ CAMPO DINAMICO URL /chi-siamo ​ Titolo SEO IA ​ 94 / 580 Px De…" at bounding box center [553, 317] width 171 height 261
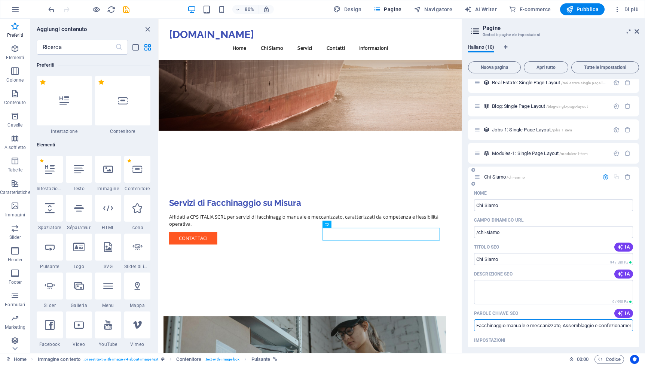
click at [628, 327] on input "Facchinaggio manuale e meccanizzato, Assemblaggio e confezionamento manuale:" at bounding box center [553, 325] width 159 height 12
type input "Facchinaggio manuale e meccanizzato, Assemblaggio e confezionamento manuale"
click at [594, 292] on textarea "Descrizione SEO" at bounding box center [553, 292] width 159 height 24
click at [624, 273] on span "IA" at bounding box center [623, 274] width 13 height 6
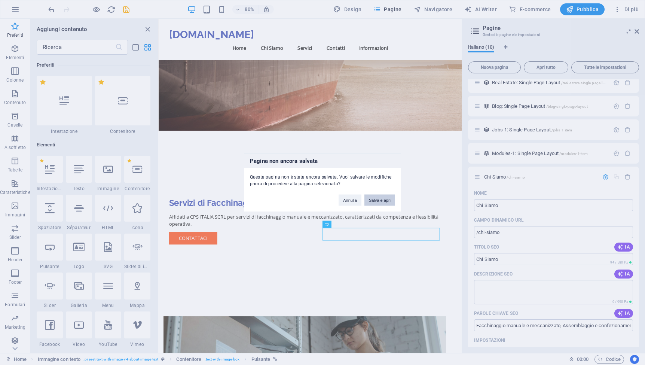
click at [377, 201] on button "Salva e apri" at bounding box center [379, 199] width 31 height 11
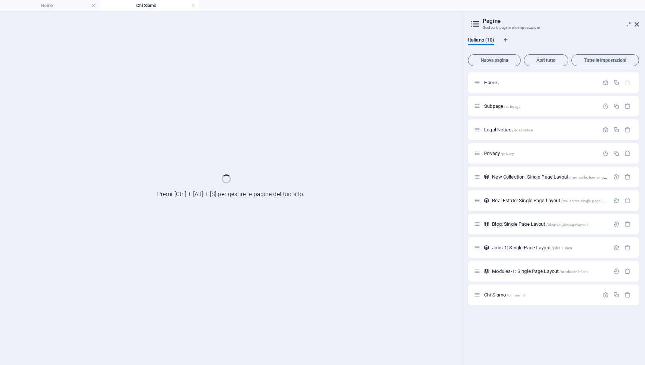
scroll to position [0, 0]
click at [557, 287] on div "Chi Siamo /chi-siamo" at bounding box center [553, 294] width 171 height 21
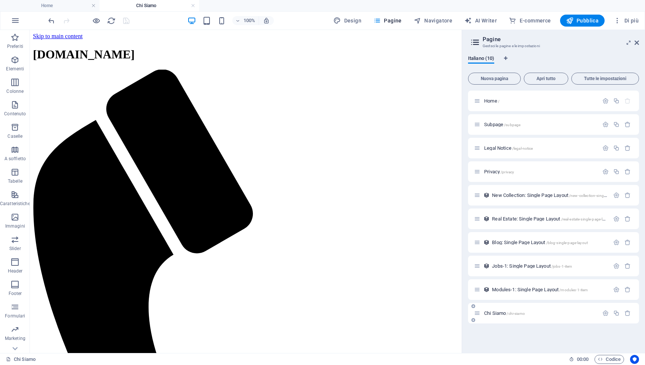
click at [506, 313] on span "Chi Siamo /chi-siamo" at bounding box center [504, 313] width 41 height 6
click at [500, 315] on span "Chi Siamo /chi-siamo" at bounding box center [504, 313] width 41 height 6
click at [604, 312] on icon "button" at bounding box center [605, 313] width 6 height 6
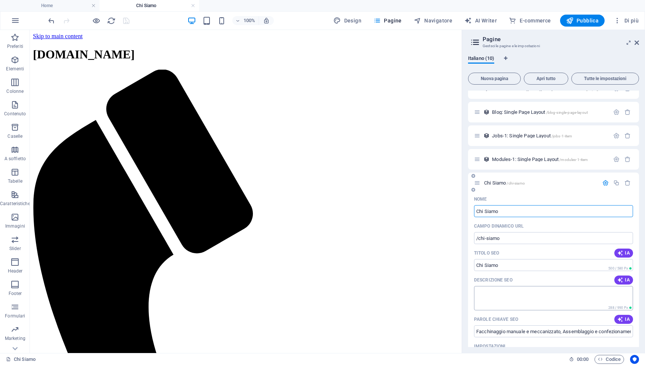
scroll to position [157, 0]
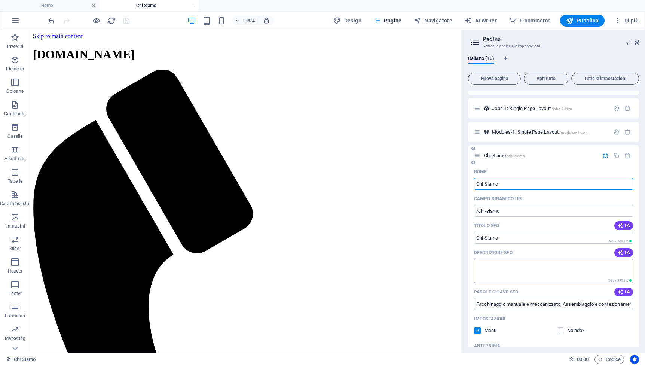
click at [495, 276] on textarea "Descrizione SEO" at bounding box center [553, 270] width 159 height 24
paste textarea "CPS ITALIA SCRL è una cooperativa nata nel 2007 con sede legale a Rovigo e sede…"
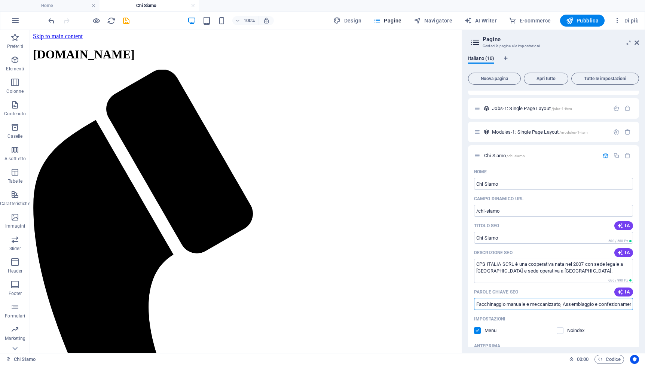
drag, startPoint x: 476, startPoint y: 305, endPoint x: 664, endPoint y: 305, distance: 188.1
click at [644, 305] on html "cpsitalia.it Home Chi Siamo Preferiti Elementi Colonne Contenuto Caselle A soff…" at bounding box center [322, 182] width 645 height 365
click at [566, 271] on textarea "CPS ITALIA SCRL è una cooperativa nata nel 2007 con sede legale a Rovigo e sede…" at bounding box center [553, 270] width 159 height 24
paste textarea "Facchinaggio manuale e meccanizzato, Assemblaggio e confezionamento manuale"
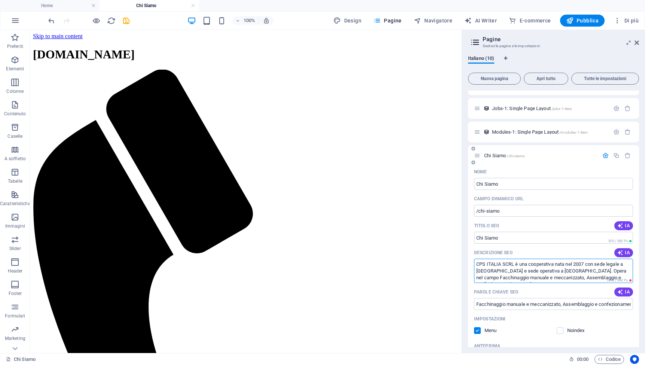
click at [591, 271] on textarea "CPS ITALIA SCRL è una cooperativa nata nel 2007 con sede legale a Rovigo e sede…" at bounding box center [553, 270] width 159 height 24
type textarea "CPS ITALIA SCRL è una cooperativa nata nel 2007 con sede legale a Rovigo e sede…"
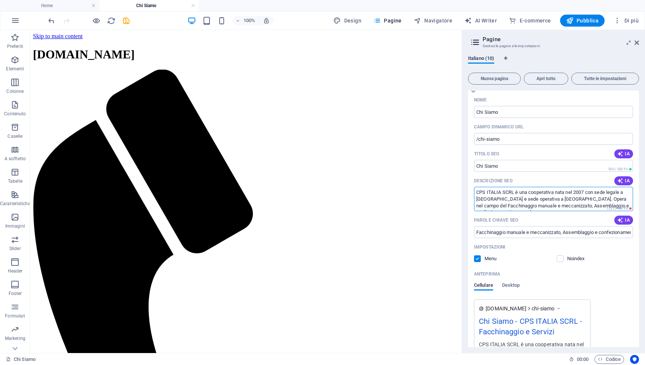
scroll to position [298, 0]
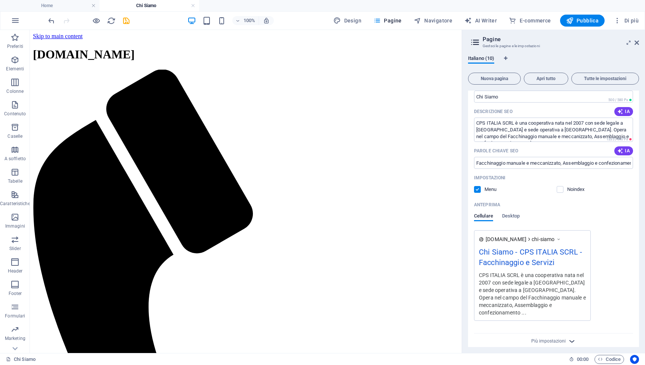
click at [567, 337] on icon "button" at bounding box center [571, 341] width 9 height 9
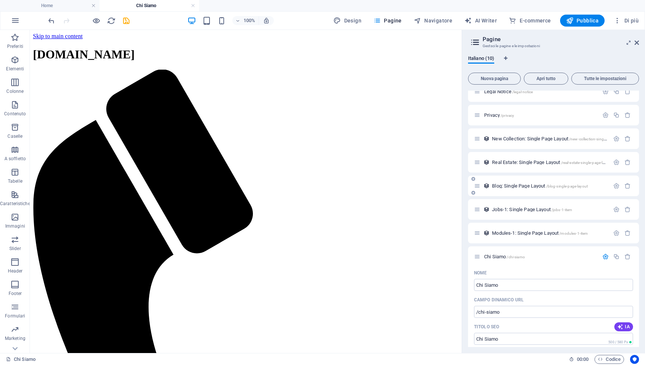
scroll to position [0, 0]
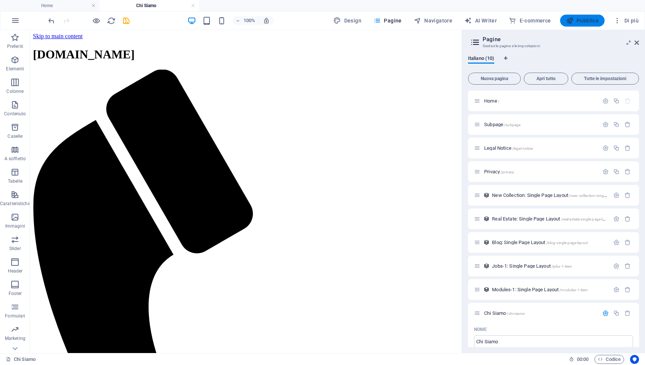
click at [576, 24] on span "Pubblica" at bounding box center [582, 20] width 33 height 7
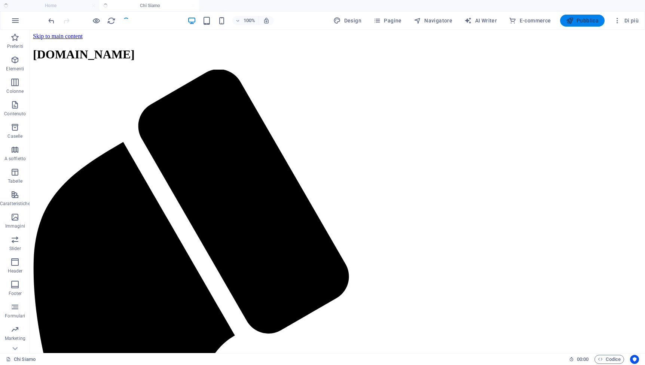
checkbox input "false"
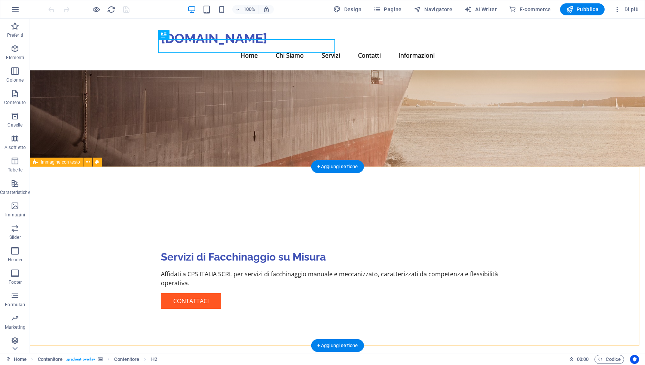
scroll to position [76, 0]
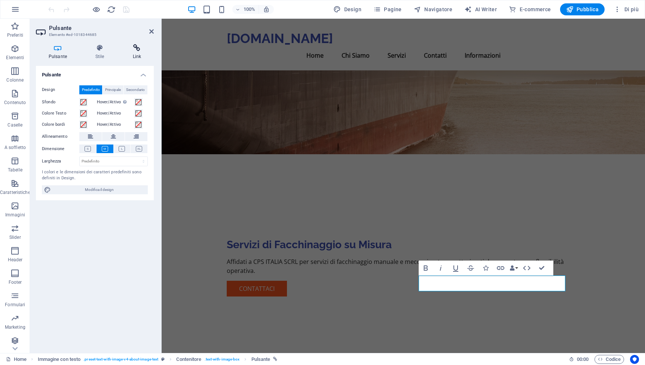
click at [135, 50] on icon at bounding box center [137, 47] width 34 height 7
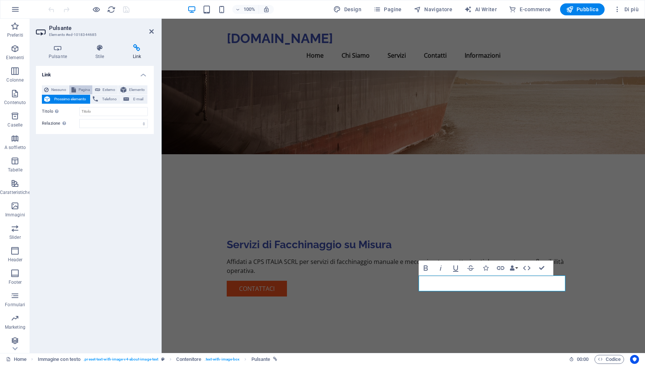
click at [86, 91] on span "Pagina" at bounding box center [84, 89] width 12 height 9
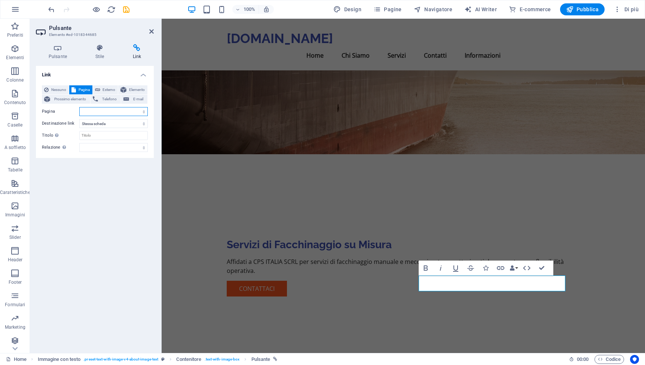
select select "4"
click at [117, 256] on div "Link Nessuno Pagina Esterno Elemento Prossimo elemento Telefono E-mail Pagina H…" at bounding box center [95, 206] width 118 height 281
click at [150, 32] on icon at bounding box center [151, 31] width 4 height 6
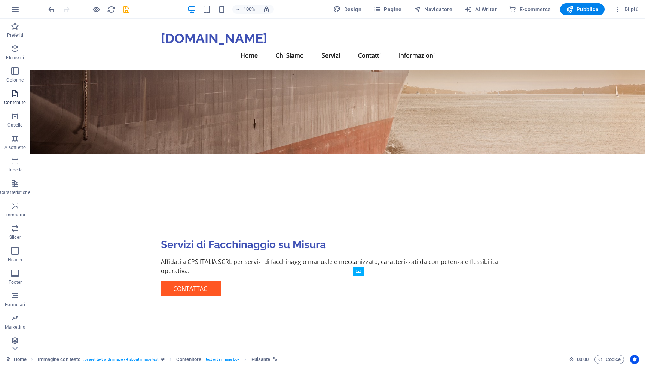
click at [15, 100] on p "Contenuto" at bounding box center [15, 102] width 22 height 6
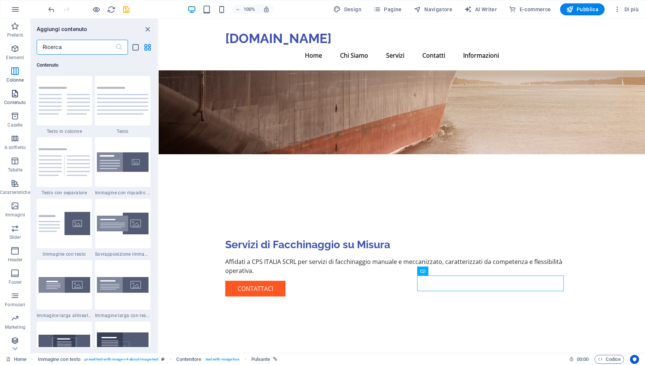
scroll to position [1309, 0]
click at [380, 11] on icon "button" at bounding box center [376, 9] width 7 height 7
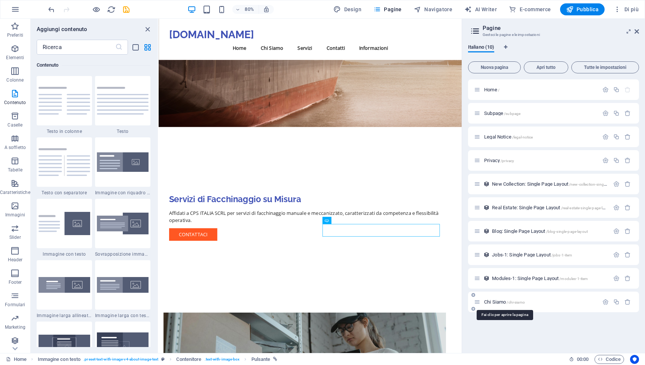
click at [501, 302] on span "Chi Siamo /chi-siamo" at bounding box center [504, 302] width 41 height 6
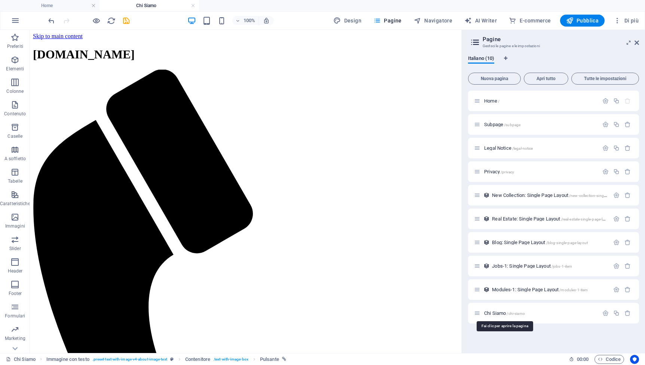
scroll to position [0, 0]
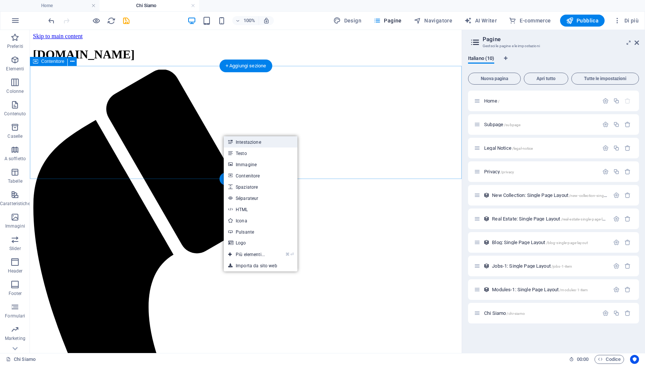
click at [235, 143] on link "Intestazione" at bounding box center [261, 141] width 74 height 11
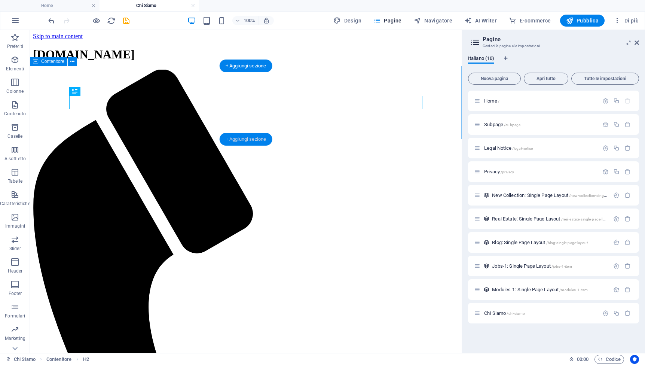
click at [247, 139] on div "+ Aggiungi sezione" at bounding box center [246, 139] width 53 height 13
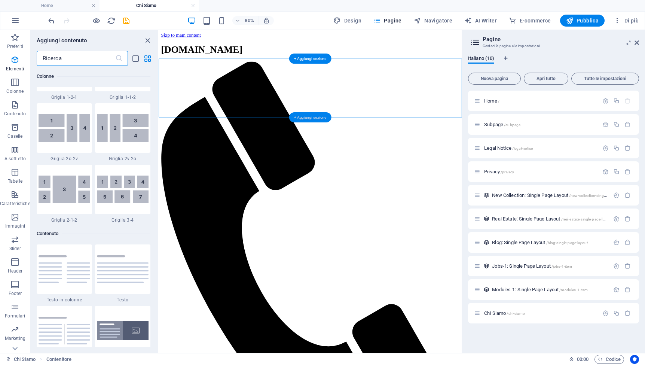
scroll to position [1309, 0]
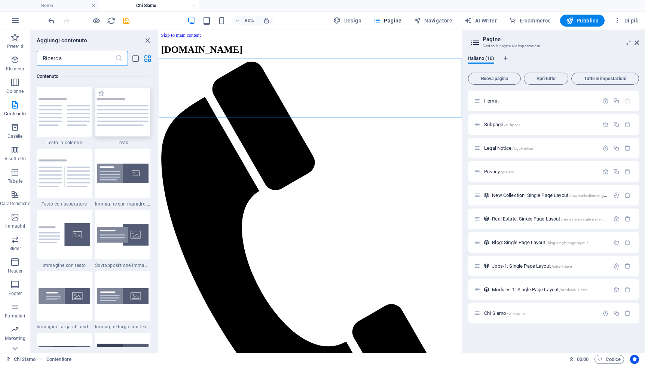
click at [108, 122] on img at bounding box center [123, 112] width 52 height 28
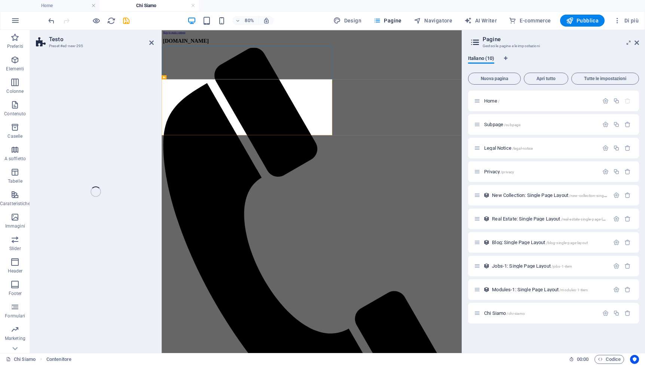
select select "preset-text-v2-default"
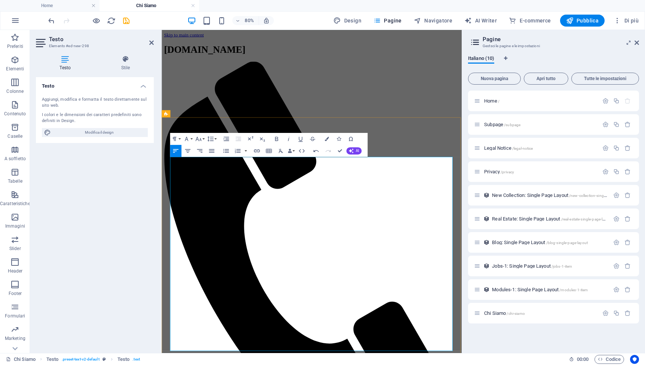
scroll to position [11816, 1]
click at [85, 131] on span "Modifica il design" at bounding box center [99, 132] width 92 height 9
select select "px"
select select "200"
select select "px"
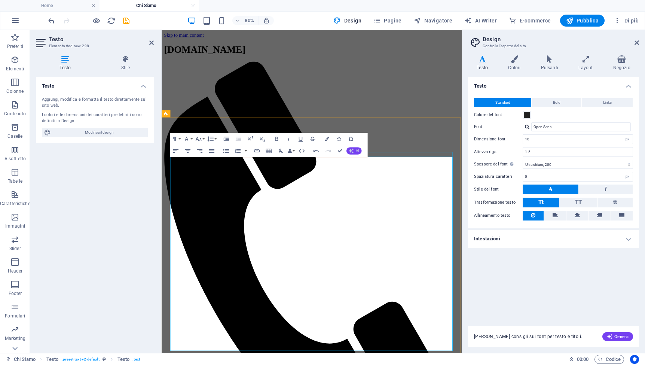
click at [355, 150] on button "AI" at bounding box center [353, 150] width 15 height 7
click at [340, 159] on link "Migliora" at bounding box center [351, 160] width 80 height 9
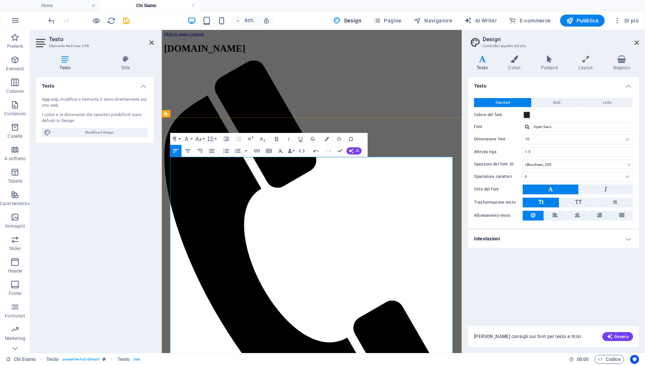
scroll to position [5, 0]
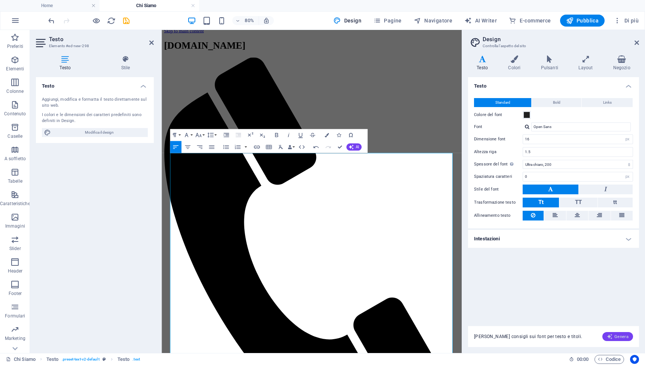
click at [613, 335] on icon "button" at bounding box center [610, 336] width 6 height 6
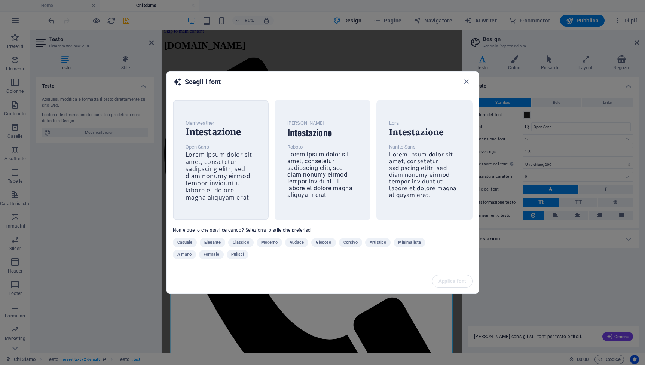
click at [207, 189] on span "Lorem ipsum dolor sit amet, consetetur sadipscing elitr, sed diam nonumy eirmod…" at bounding box center [219, 175] width 67 height 51
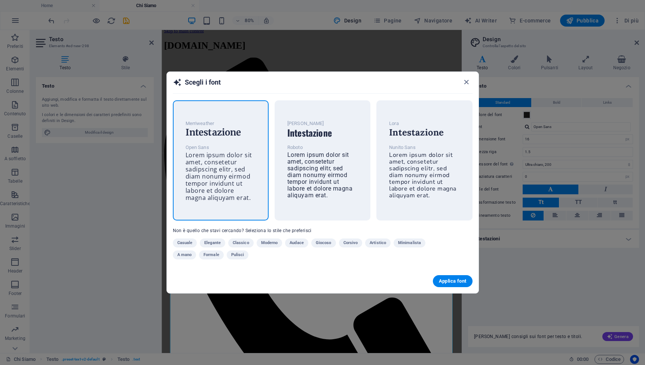
click at [449, 287] on div "Applica font" at bounding box center [323, 281] width 312 height 24
click at [449, 283] on span "Applica font" at bounding box center [453, 281] width 28 height 6
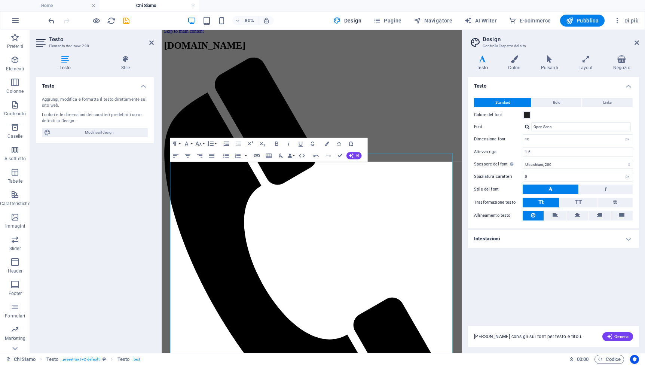
type input "1.6"
select select "400"
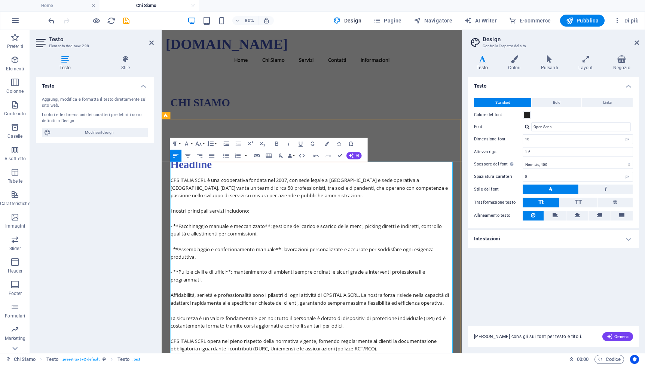
click at [249, 215] on p "CPS ITALIA SCRL è una cooperativa fondata nel 2007, con sede legale a [GEOGRAPH…" at bounding box center [349, 352] width 353 height 278
click at [583, 65] on h4 "Layout" at bounding box center [587, 63] width 34 height 16
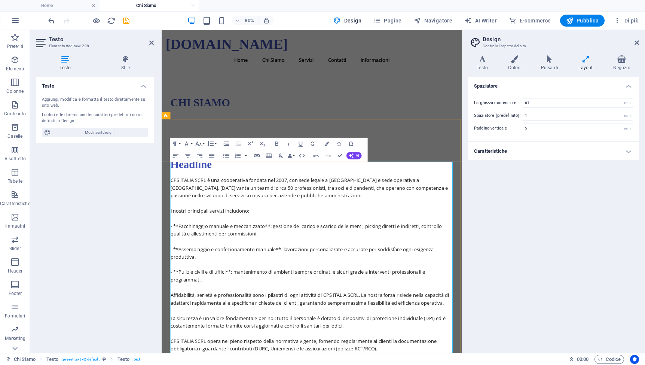
click at [407, 279] on p "CPS ITALIA SCRL è una cooperativa fondata nel 2007, con sede legale a [GEOGRAPH…" at bounding box center [349, 352] width 353 height 278
click at [240, 270] on p "CPS ITALIA SCRL è una cooperativa fondata nel 2007, con sede legale a [GEOGRAPH…" at bounding box center [349, 352] width 353 height 278
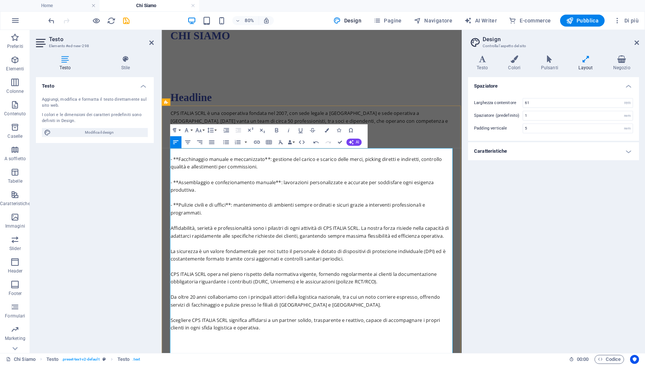
scroll to position [0, 0]
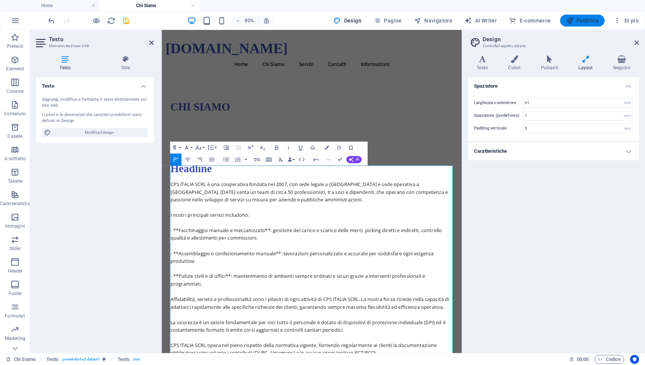
click at [595, 21] on span "Pubblica" at bounding box center [582, 20] width 33 height 7
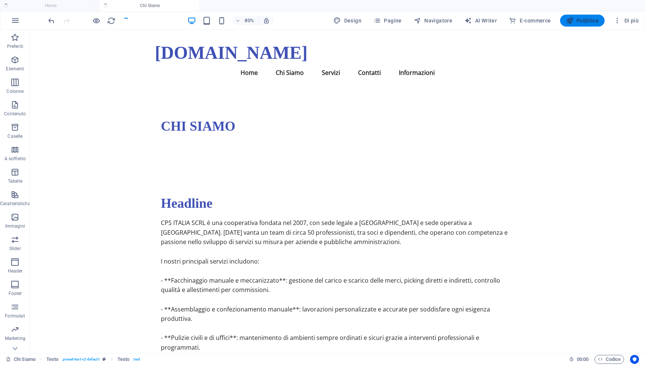
checkbox input "false"
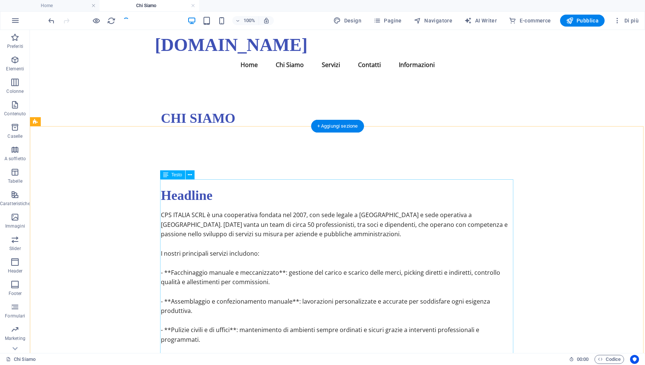
scroll to position [59, 0]
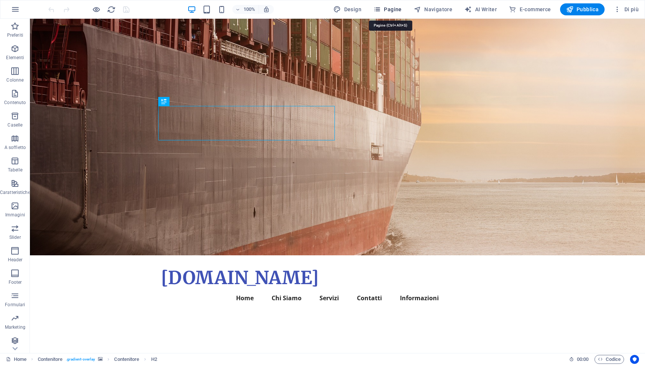
click at [392, 10] on span "Pagine" at bounding box center [387, 9] width 28 height 7
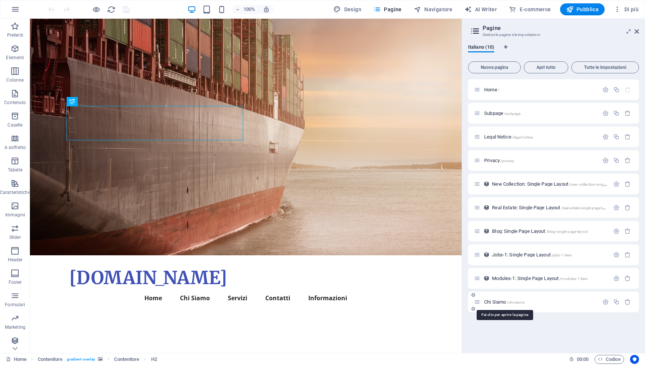
click at [501, 303] on span "Chi Siamo /chi-siamo" at bounding box center [504, 302] width 41 height 6
click at [501, 303] on div "Chi Siamo /chi-siamo" at bounding box center [553, 301] width 171 height 21
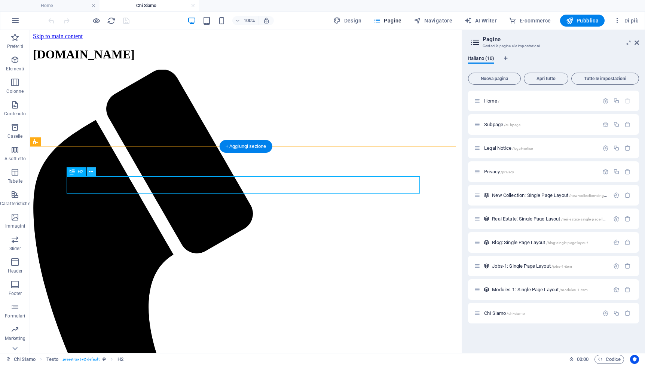
click at [88, 172] on button at bounding box center [91, 171] width 9 height 9
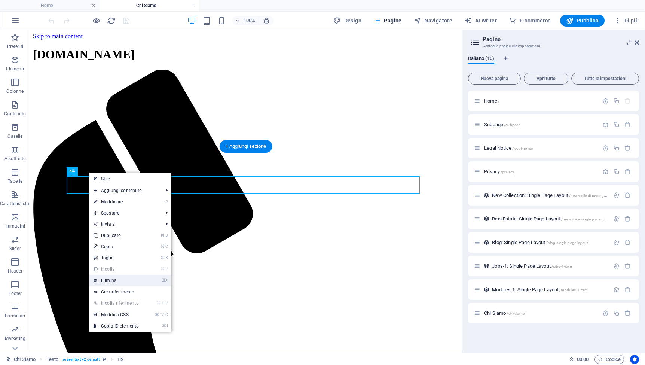
click at [109, 279] on link "⌦ Elimina" at bounding box center [116, 280] width 54 height 11
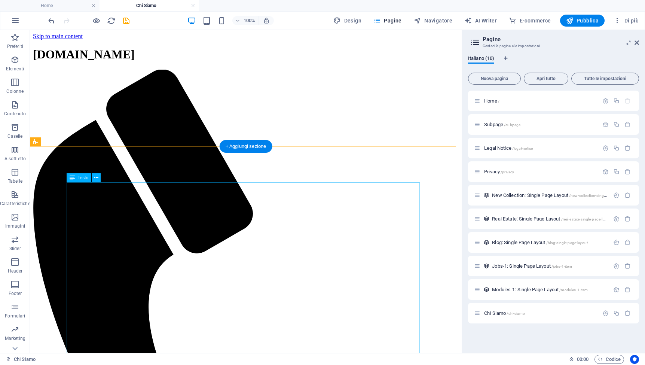
click at [78, 178] on span "Testo" at bounding box center [83, 177] width 11 height 4
click at [97, 178] on icon at bounding box center [96, 178] width 4 height 8
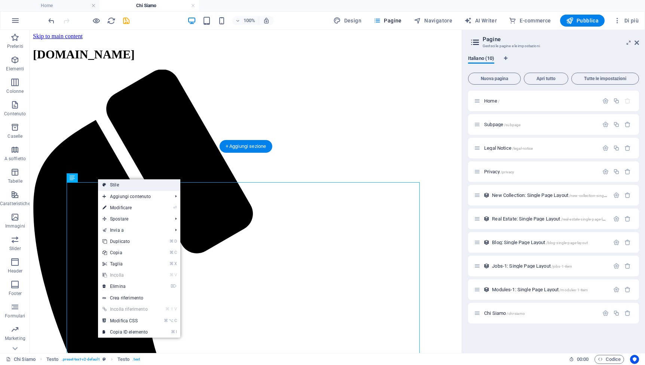
click at [109, 182] on link "Stile" at bounding box center [139, 184] width 82 height 11
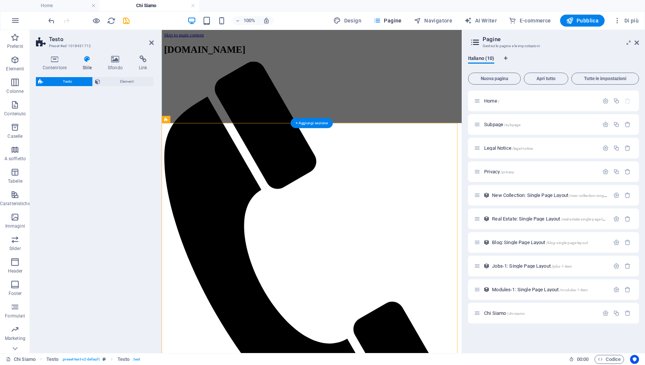
select select "preset-text-v2-default"
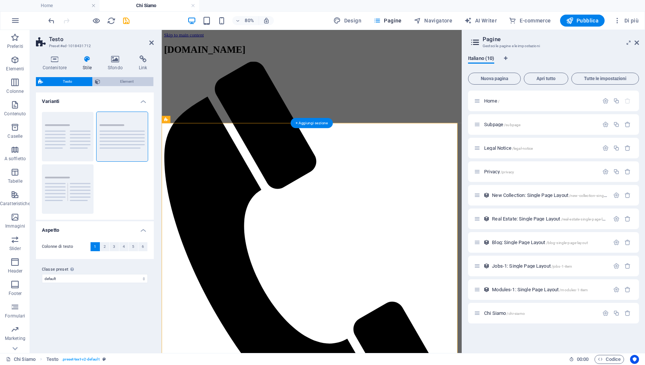
click at [114, 82] on span "Element" at bounding box center [126, 81] width 49 height 9
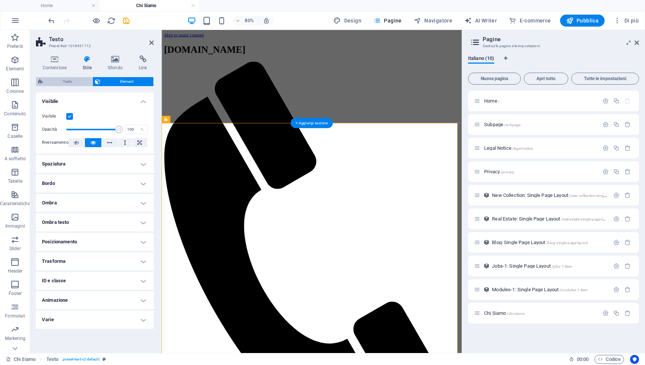
click at [74, 82] on span "Testo" at bounding box center [67, 81] width 45 height 9
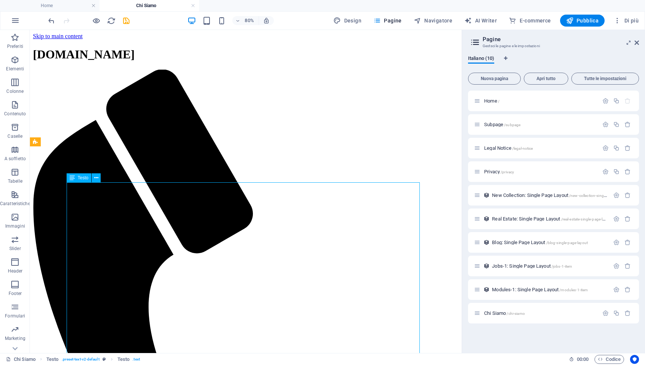
drag, startPoint x: 45, startPoint y: 241, endPoint x: 172, endPoint y: 199, distance: 134.7
drag, startPoint x: 74, startPoint y: 242, endPoint x: 104, endPoint y: 272, distance: 42.3
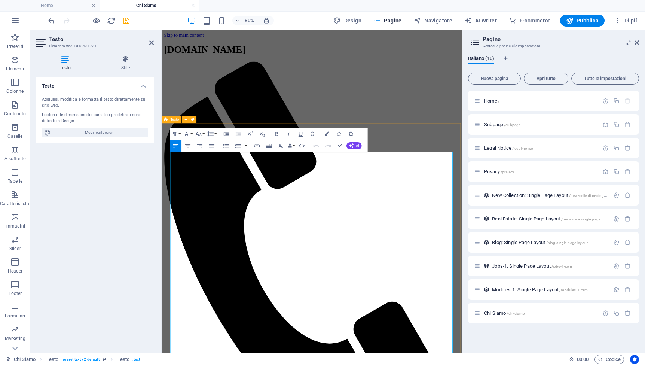
drag, startPoint x: 182, startPoint y: 243, endPoint x: 162, endPoint y: 244, distance: 19.5
drag, startPoint x: 284, startPoint y: 243, endPoint x: 278, endPoint y: 243, distance: 6.0
drag, startPoint x: 307, startPoint y: 269, endPoint x: 303, endPoint y: 271, distance: 5.1
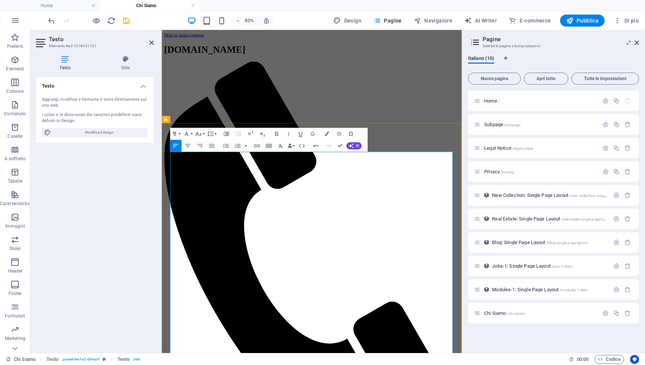
drag, startPoint x: 172, startPoint y: 244, endPoint x: 279, endPoint y: 242, distance: 107.0
click at [278, 135] on icon "button" at bounding box center [276, 134] width 3 height 4
drag, startPoint x: 173, startPoint y: 271, endPoint x: 181, endPoint y: 271, distance: 8.2
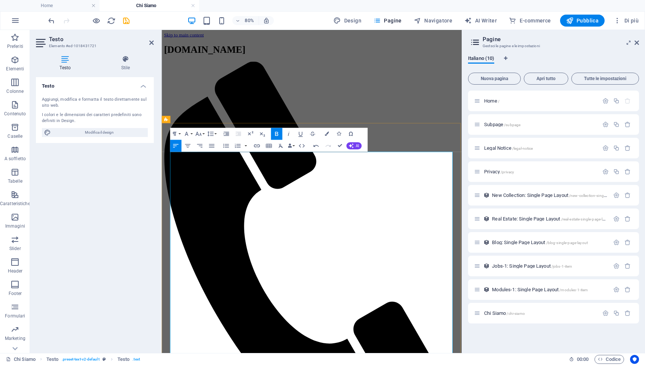
drag, startPoint x: 173, startPoint y: 271, endPoint x: 292, endPoint y: 271, distance: 119.7
click at [275, 133] on icon "button" at bounding box center [276, 133] width 7 height 7
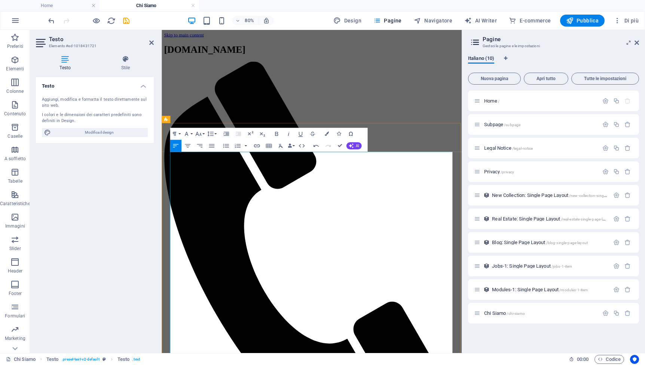
drag, startPoint x: 172, startPoint y: 291, endPoint x: 182, endPoint y: 290, distance: 10.1
drag, startPoint x: 231, startPoint y: 289, endPoint x: 237, endPoint y: 290, distance: 6.0
drag, startPoint x: 231, startPoint y: 289, endPoint x: 167, endPoint y: 292, distance: 64.0
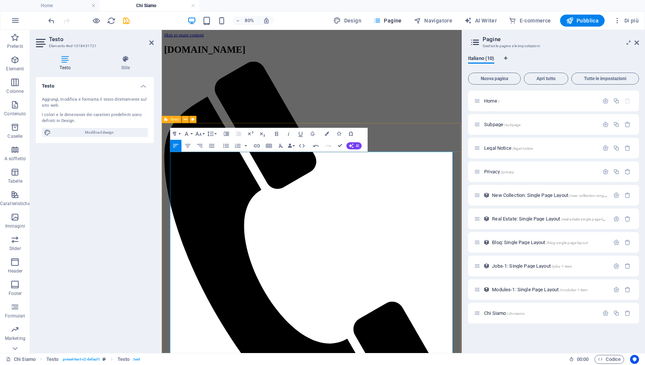
click at [276, 134] on icon "button" at bounding box center [276, 134] width 3 height 4
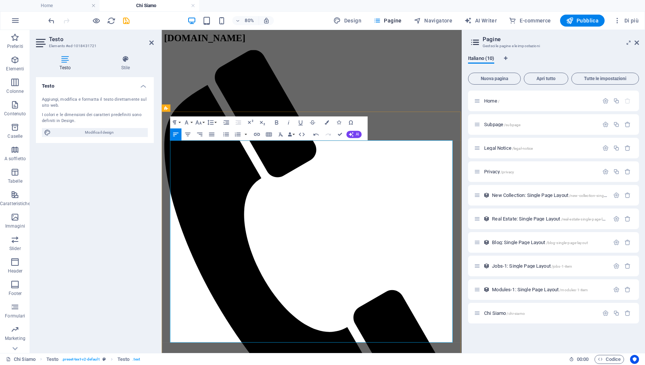
scroll to position [31, 0]
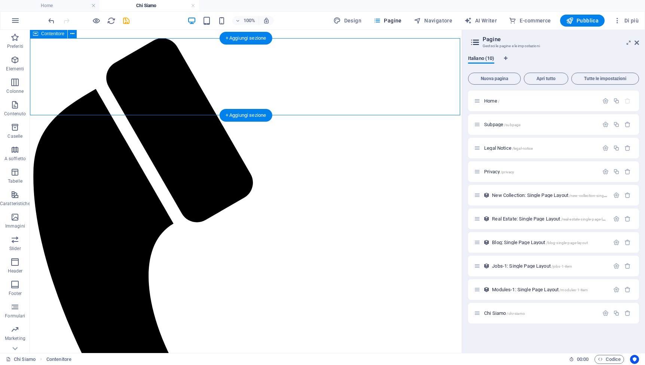
click at [59, 36] on span "Contenitore" at bounding box center [52, 33] width 23 height 4
click at [70, 35] on icon at bounding box center [72, 35] width 4 height 8
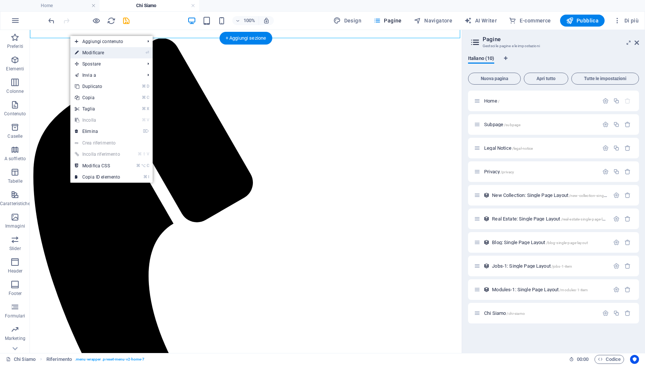
click at [116, 54] on link "⏎ Modificare" at bounding box center [97, 52] width 54 height 11
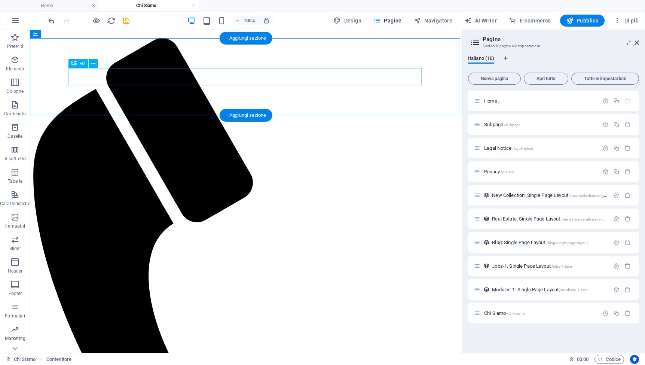
click at [93, 64] on icon at bounding box center [93, 64] width 4 height 8
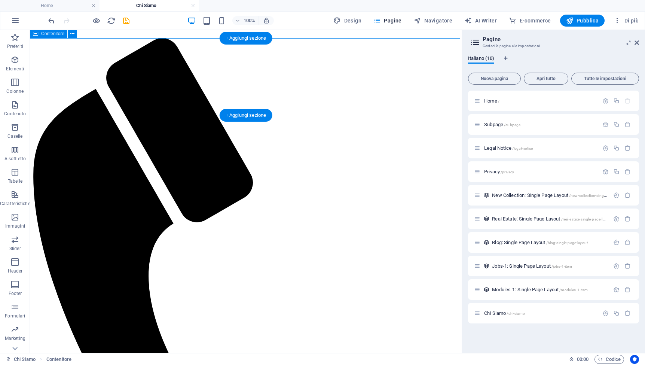
click at [55, 34] on span "Contenitore" at bounding box center [52, 33] width 23 height 4
click at [70, 33] on icon at bounding box center [72, 34] width 4 height 8
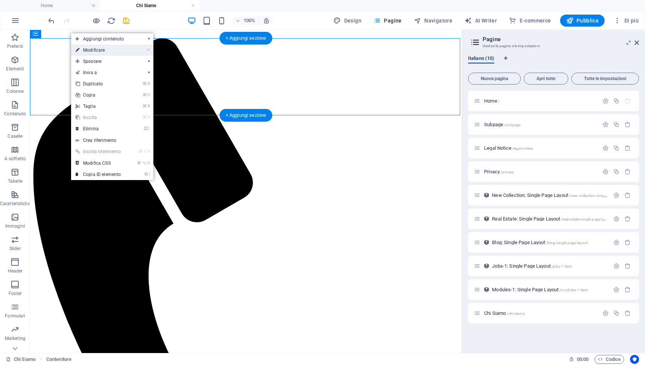
click at [86, 47] on link "⏎ Modificare" at bounding box center [98, 50] width 54 height 11
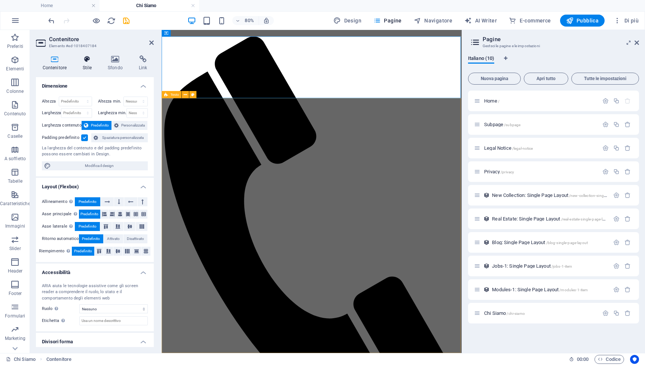
click at [88, 61] on icon at bounding box center [87, 58] width 22 height 7
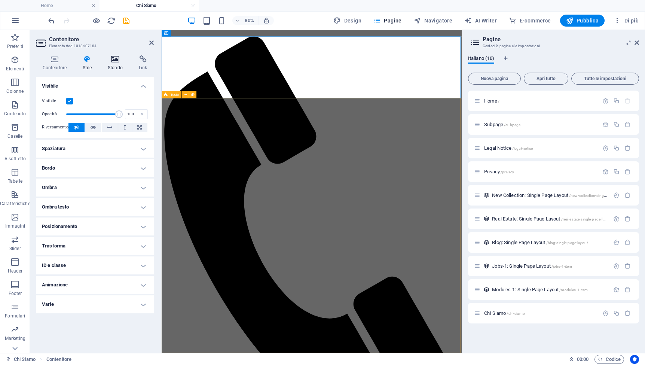
click at [119, 60] on icon at bounding box center [115, 58] width 28 height 7
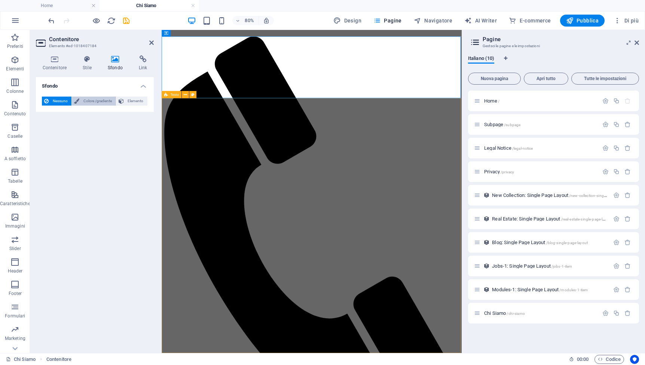
click at [88, 102] on span "Colore /gradiente" at bounding box center [98, 100] width 32 height 9
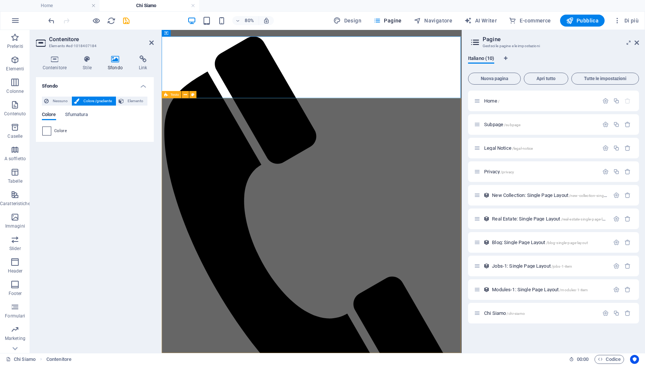
click at [48, 130] on span at bounding box center [47, 131] width 8 height 8
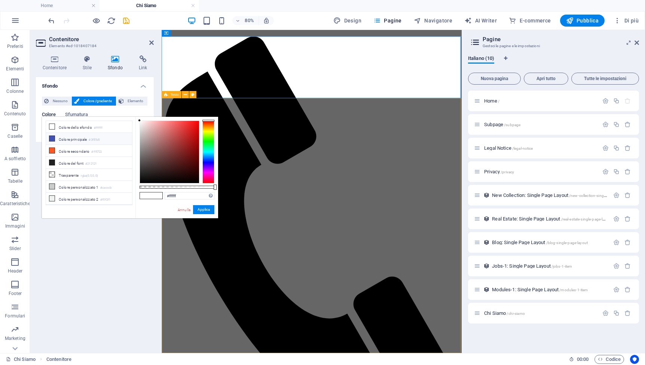
click at [53, 138] on icon at bounding box center [51, 138] width 5 height 5
type input "#3f51b5"
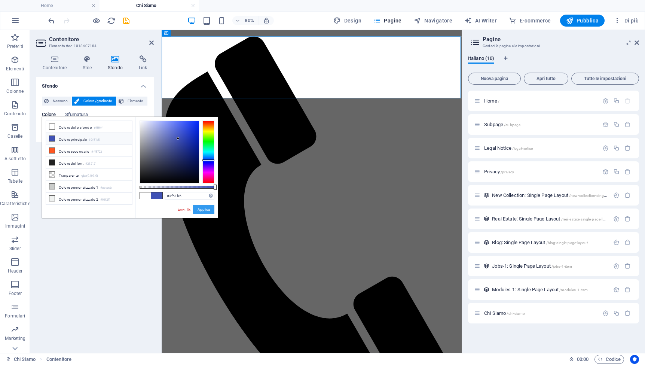
click at [206, 211] on button "Applica" at bounding box center [203, 209] width 21 height 9
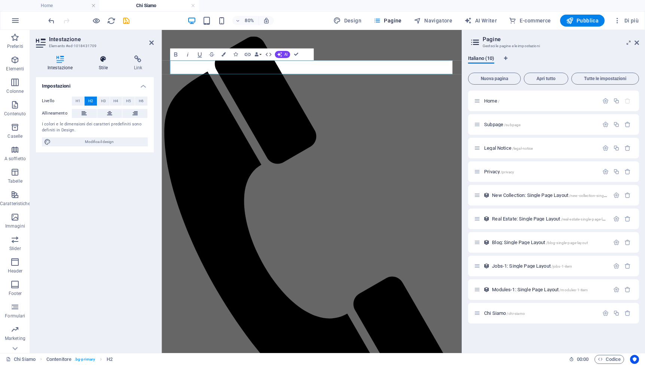
click at [100, 61] on icon at bounding box center [103, 58] width 32 height 7
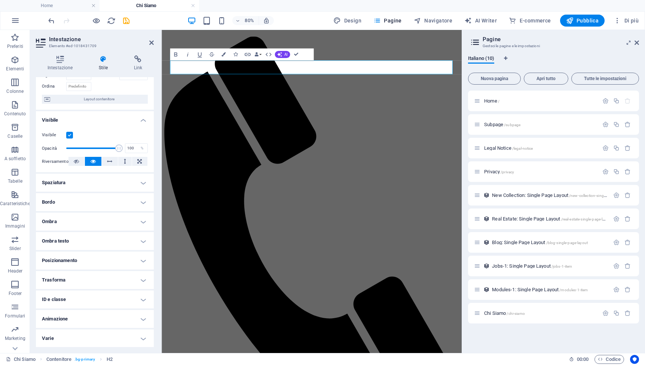
scroll to position [0, 0]
